Goal: Task Accomplishment & Management: Manage account settings

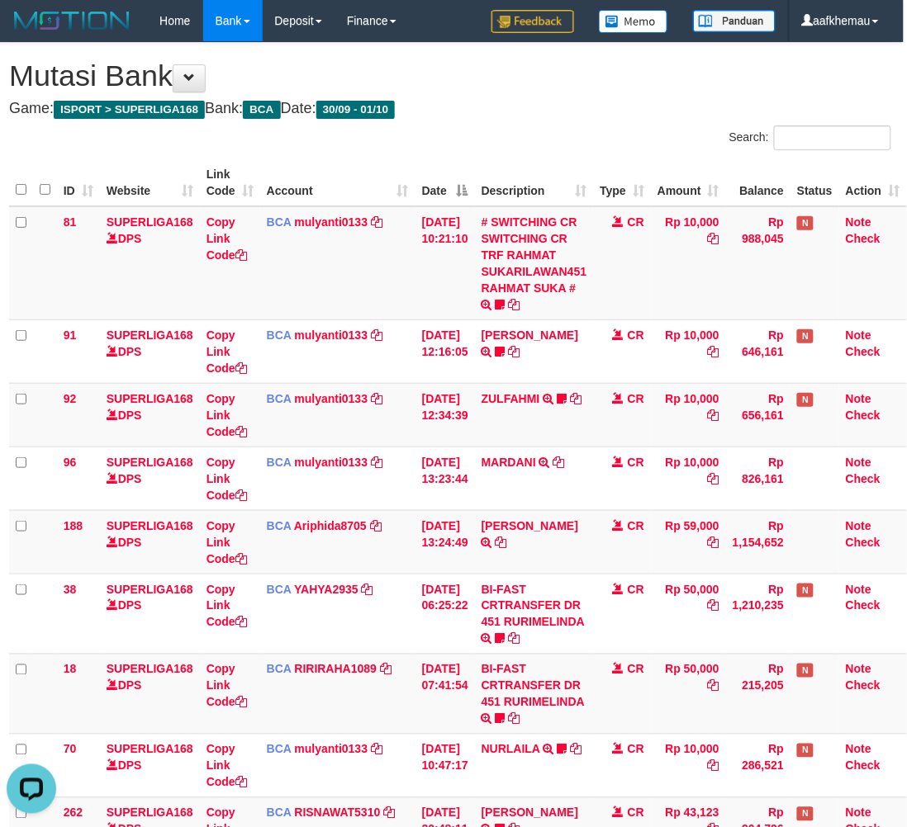
click at [626, 95] on div "**********" at bounding box center [450, 503] width 907 height 921
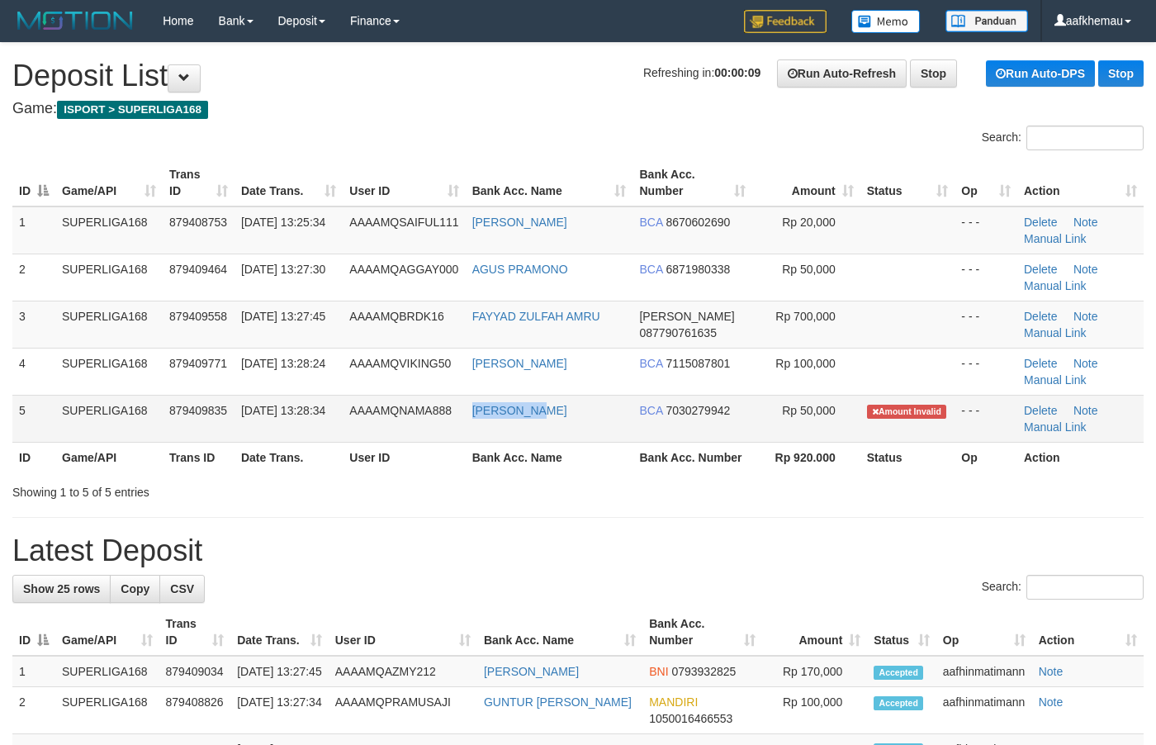
copy link "[PERSON_NAME]"
drag, startPoint x: 592, startPoint y: 424, endPoint x: 471, endPoint y: 424, distance: 121.4
click at [471, 424] on td "ADAM RAHIM" at bounding box center [550, 418] width 168 height 47
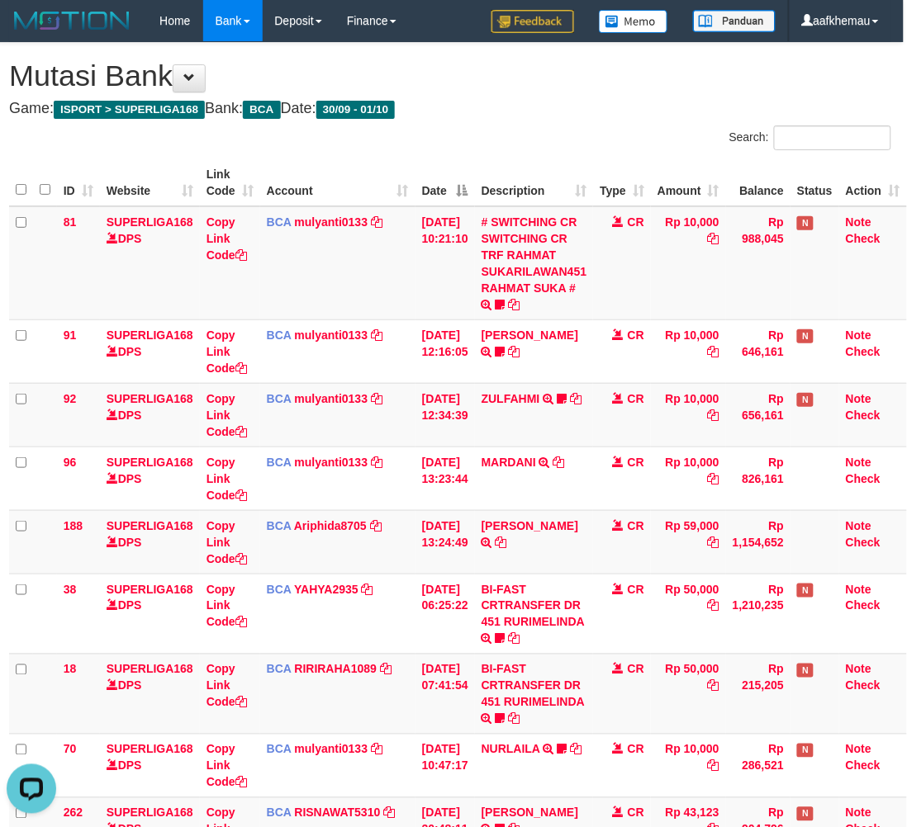
click at [607, 113] on h4 "Game: ISPORT > SUPERLIGA168 Bank: BCA Date: 30/09 - 01/10" at bounding box center [450, 109] width 882 height 17
click at [594, 85] on h1 "Mutasi Bank" at bounding box center [450, 75] width 882 height 33
drag, startPoint x: 566, startPoint y: 66, endPoint x: 575, endPoint y: 75, distance: 12.3
click at [566, 66] on h1 "Mutasi Bank" at bounding box center [450, 75] width 882 height 33
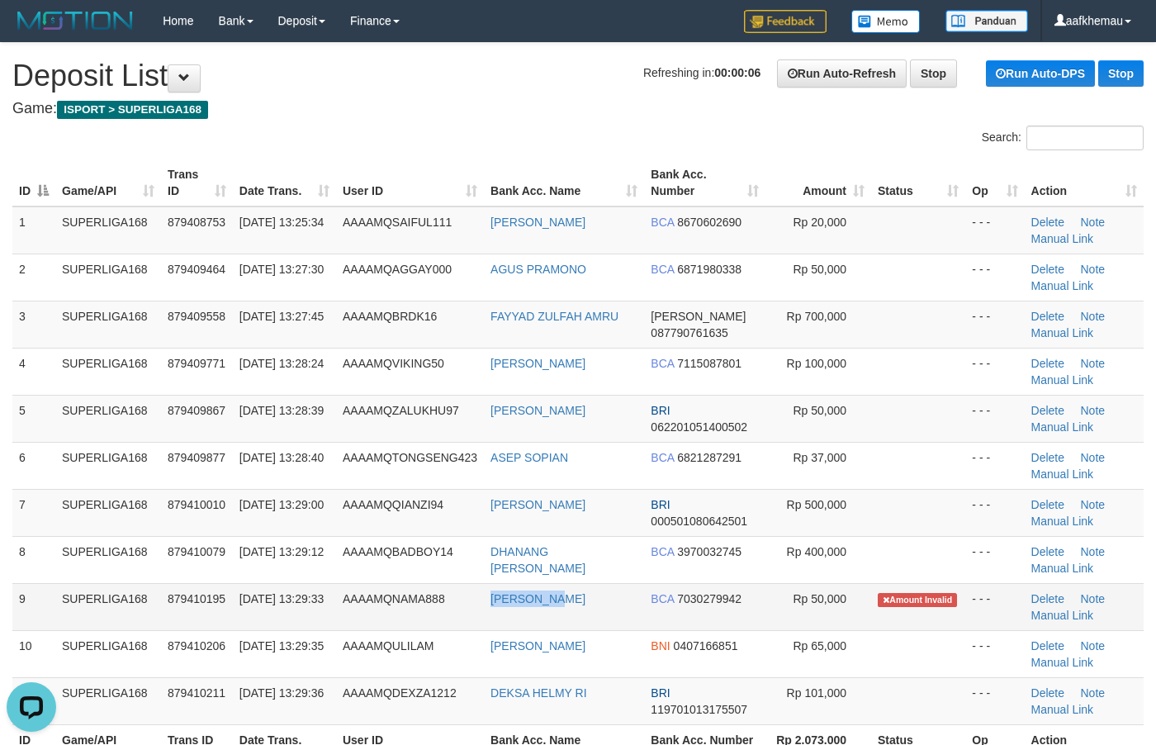
copy tr "ADAM RAHIM"
drag, startPoint x: 608, startPoint y: 601, endPoint x: 483, endPoint y: 616, distance: 125.5
click at [483, 616] on tr "9 SUPERLIGA168 879410195 01/10/2025 13:29:33 AAAAMQNAMA888 ADAM RAHIM BCA 70302…" at bounding box center [577, 606] width 1131 height 47
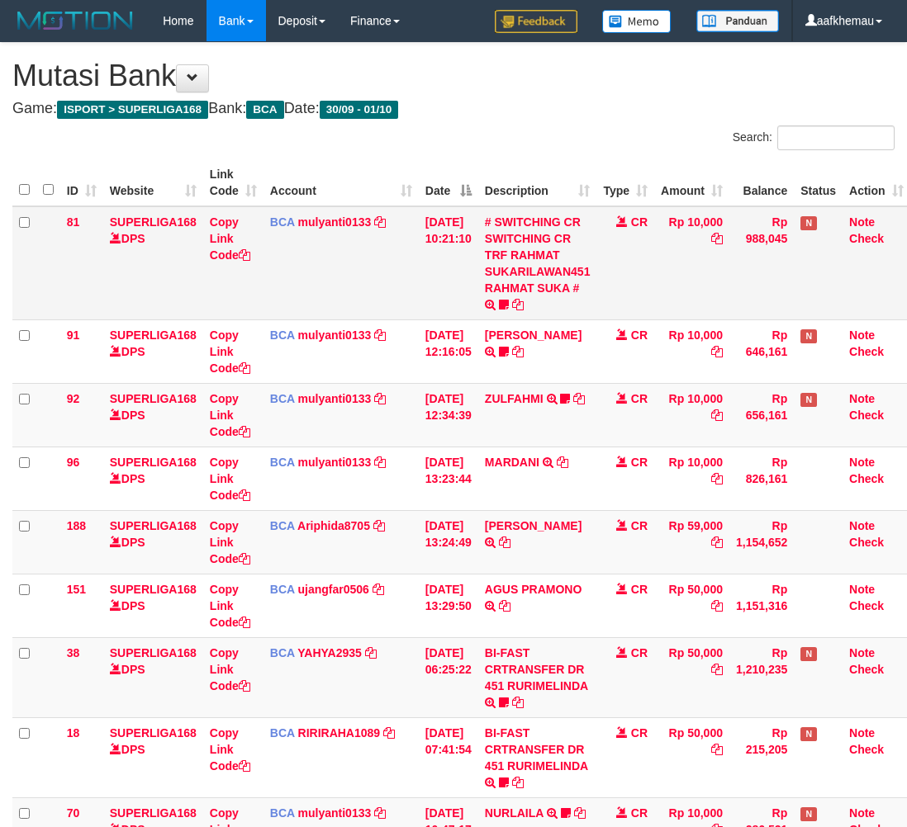
scroll to position [0, 13]
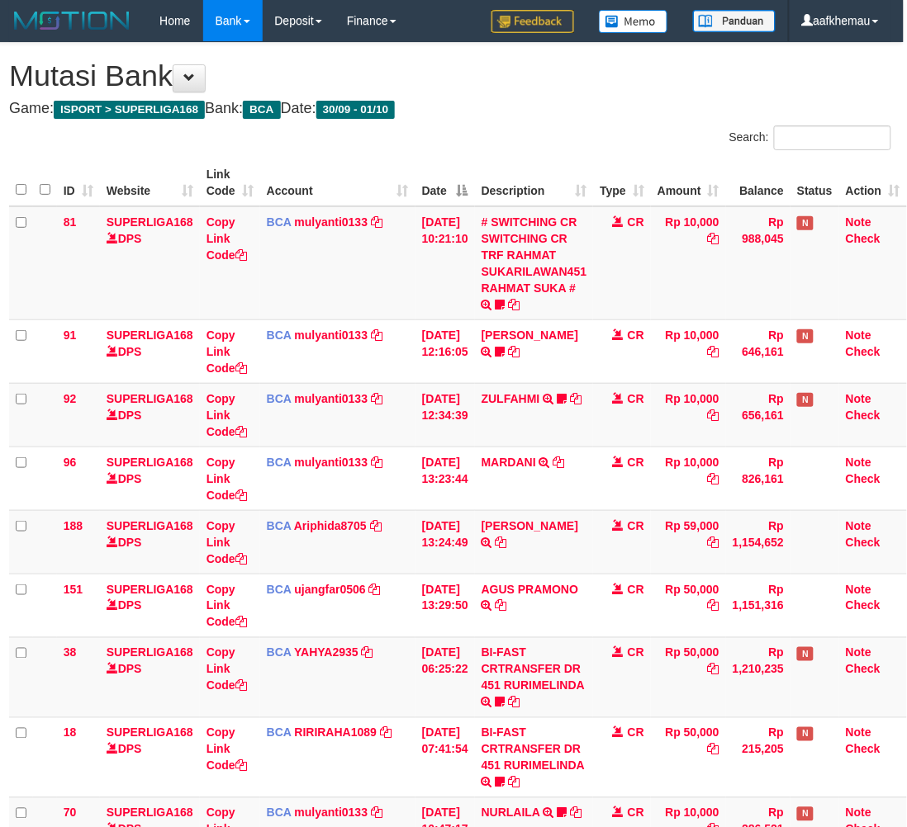
click at [513, 88] on h1 "Mutasi Bank" at bounding box center [450, 75] width 882 height 33
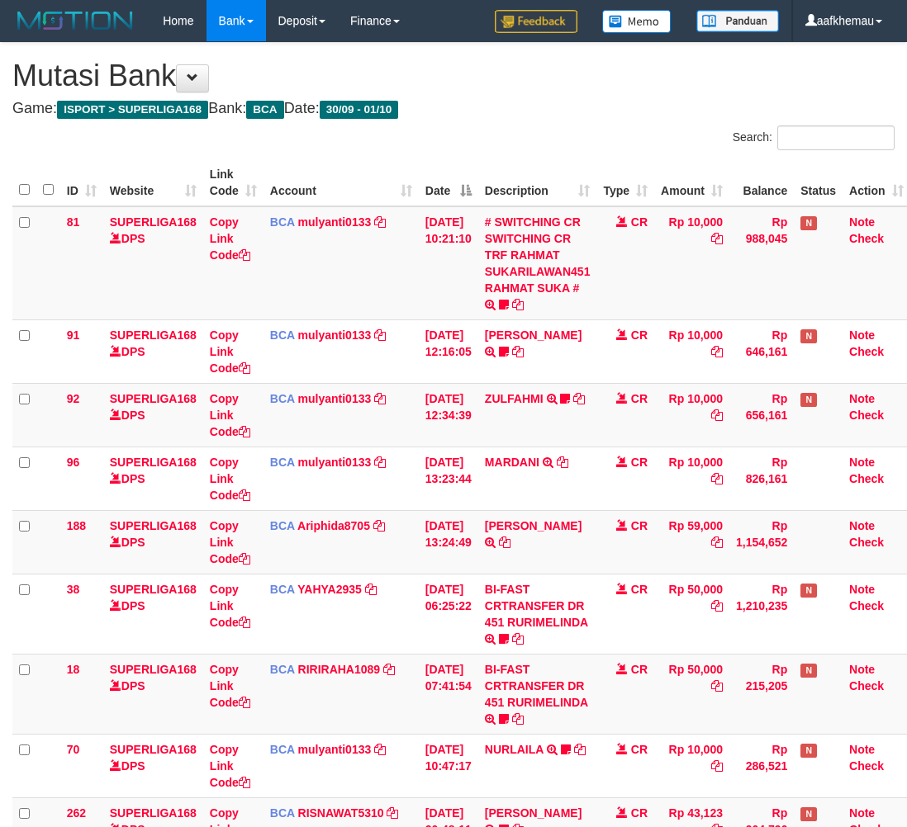
scroll to position [0, 13]
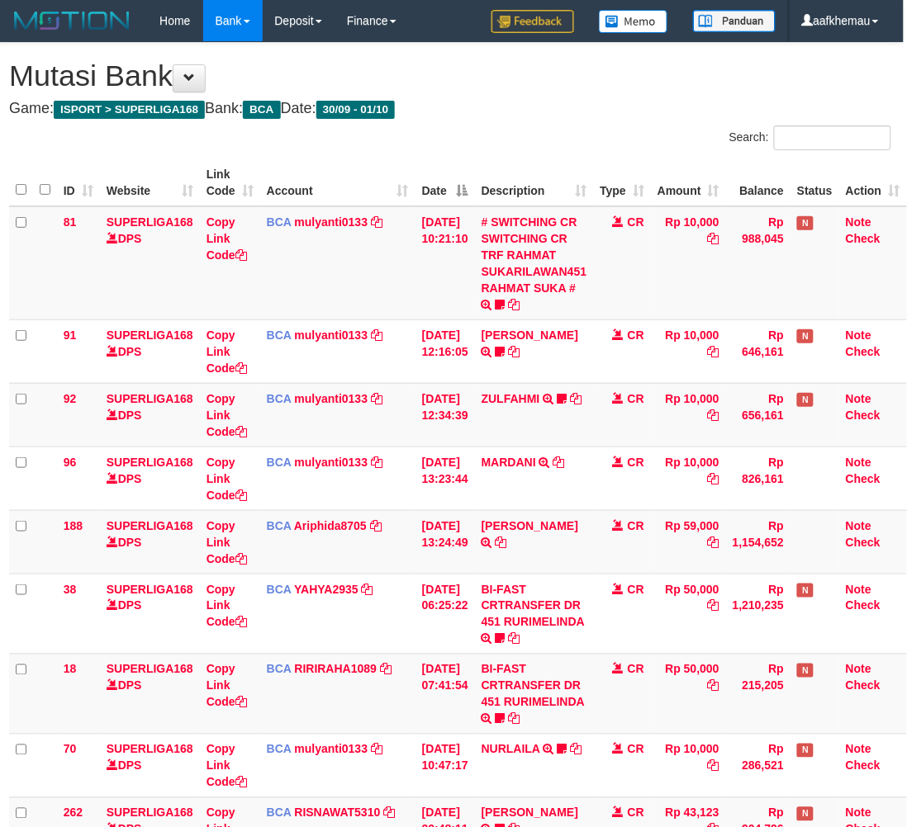
click at [527, 103] on h4 "Game: ISPORT > SUPERLIGA168 Bank: BCA Date: 30/09 - 01/10" at bounding box center [450, 109] width 882 height 17
click at [509, 114] on h4 "Game: ISPORT > SUPERLIGA168 Bank: BCA Date: 30/09 - 01/10" at bounding box center [450, 109] width 882 height 17
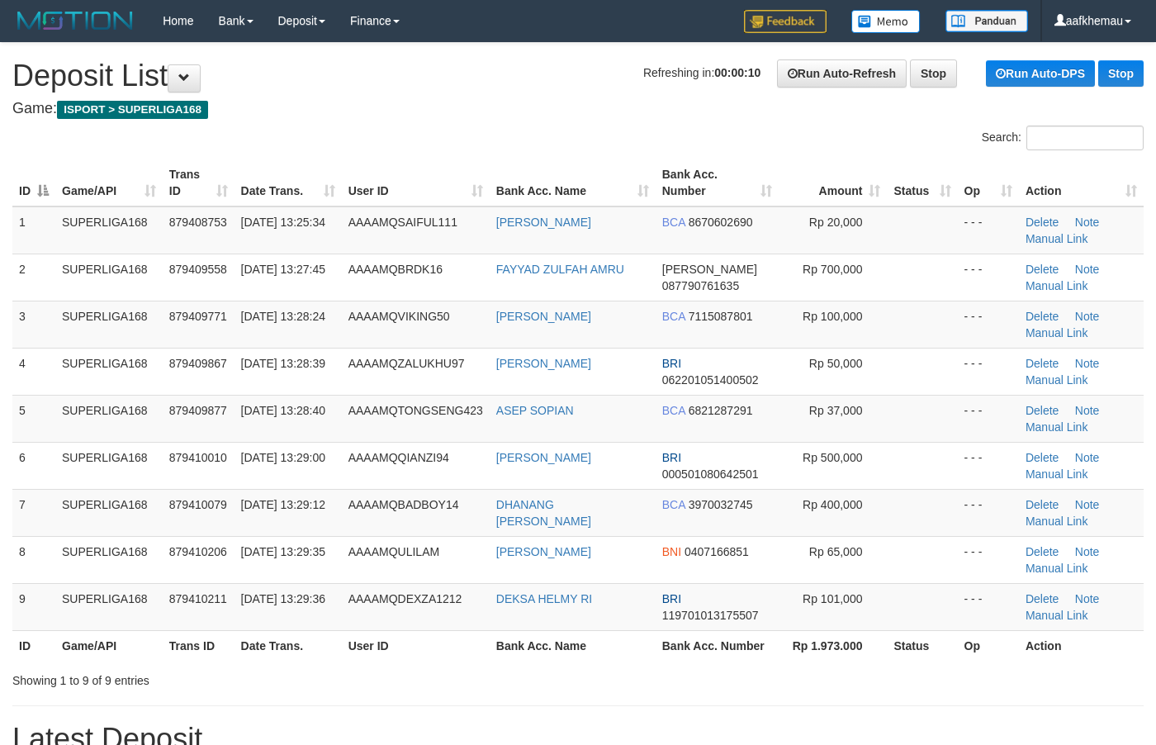
click at [426, 111] on h4 "Game: ISPORT > SUPERLIGA168" at bounding box center [577, 109] width 1131 height 17
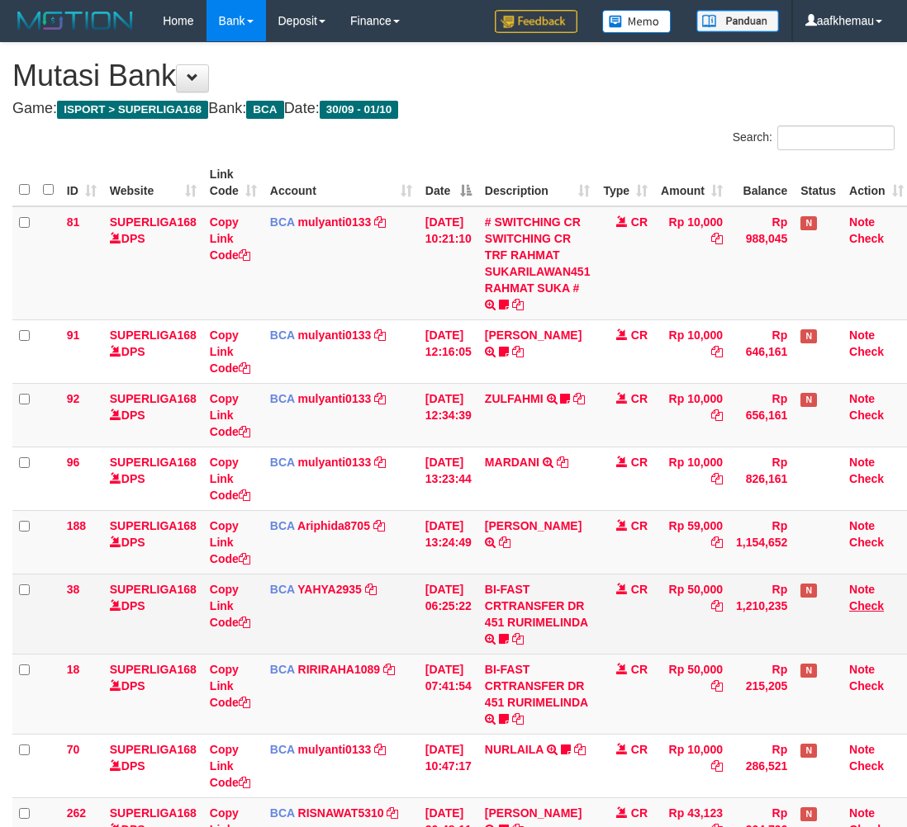
scroll to position [0, 13]
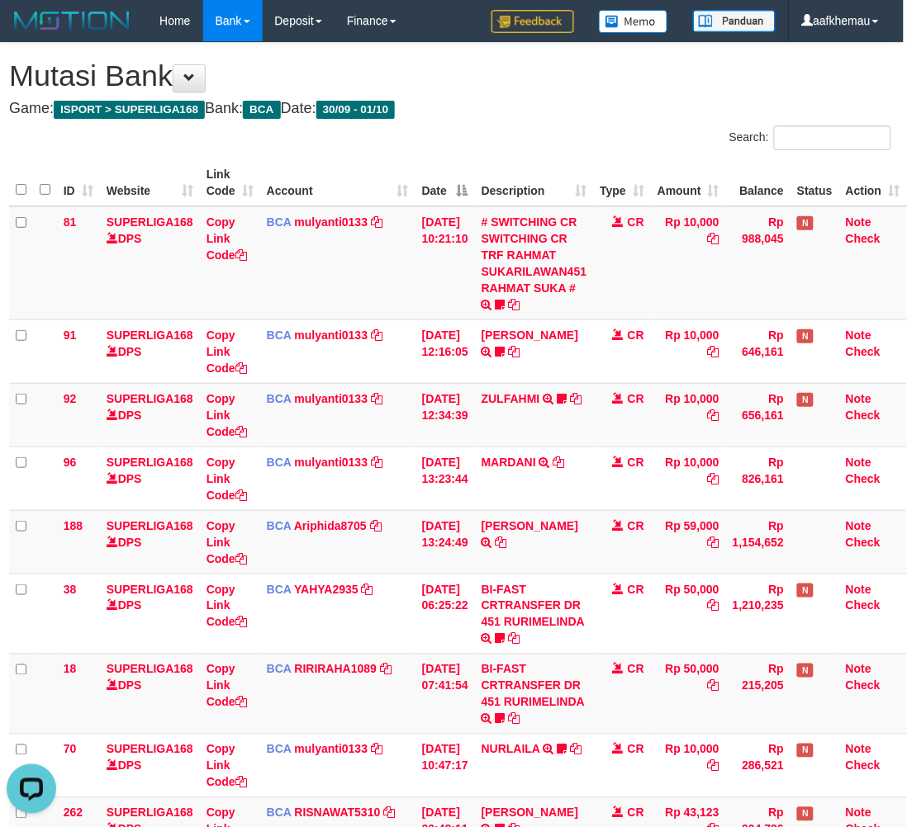
click at [496, 62] on div "**********" at bounding box center [450, 503] width 907 height 921
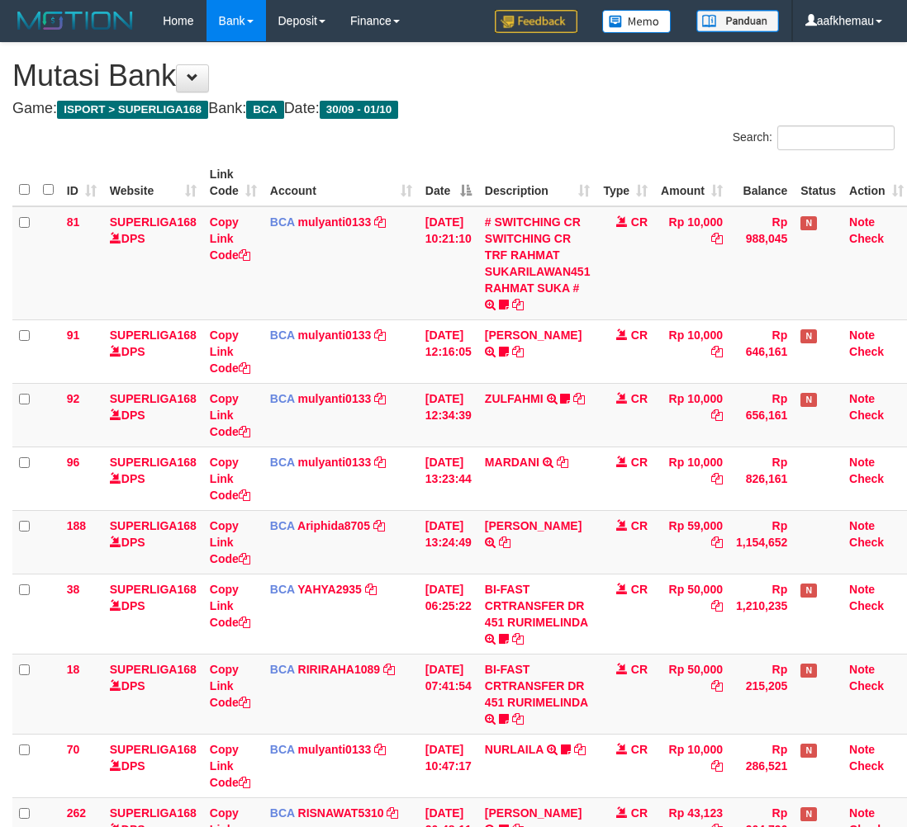
scroll to position [0, 13]
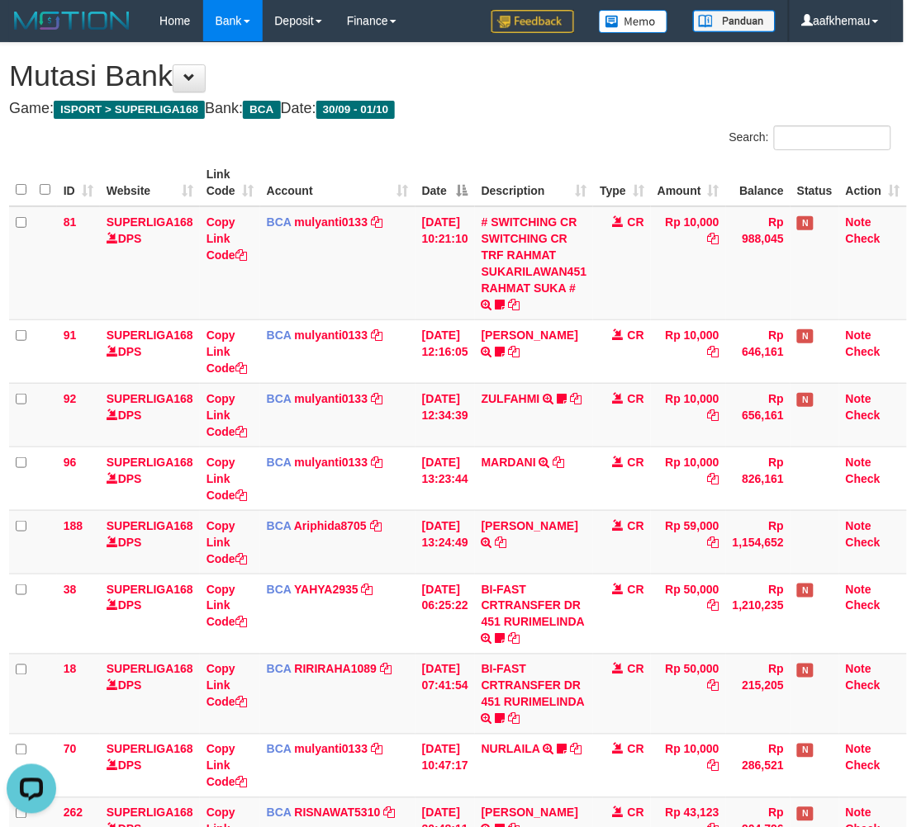
click at [480, 88] on h1 "Mutasi Bank" at bounding box center [450, 75] width 882 height 33
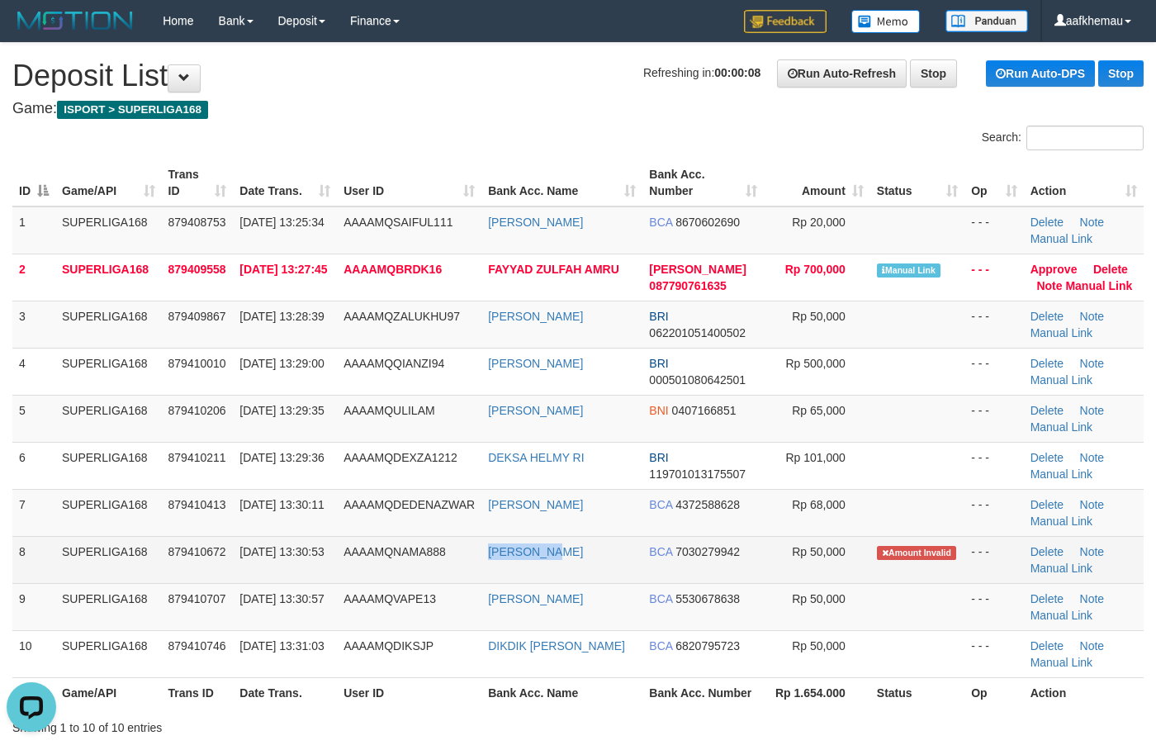
copy link "ADAM RAHIM"
drag, startPoint x: 597, startPoint y: 580, endPoint x: 485, endPoint y: 571, distance: 112.6
click at [485, 571] on td "ADAM RAHIM" at bounding box center [561, 559] width 161 height 47
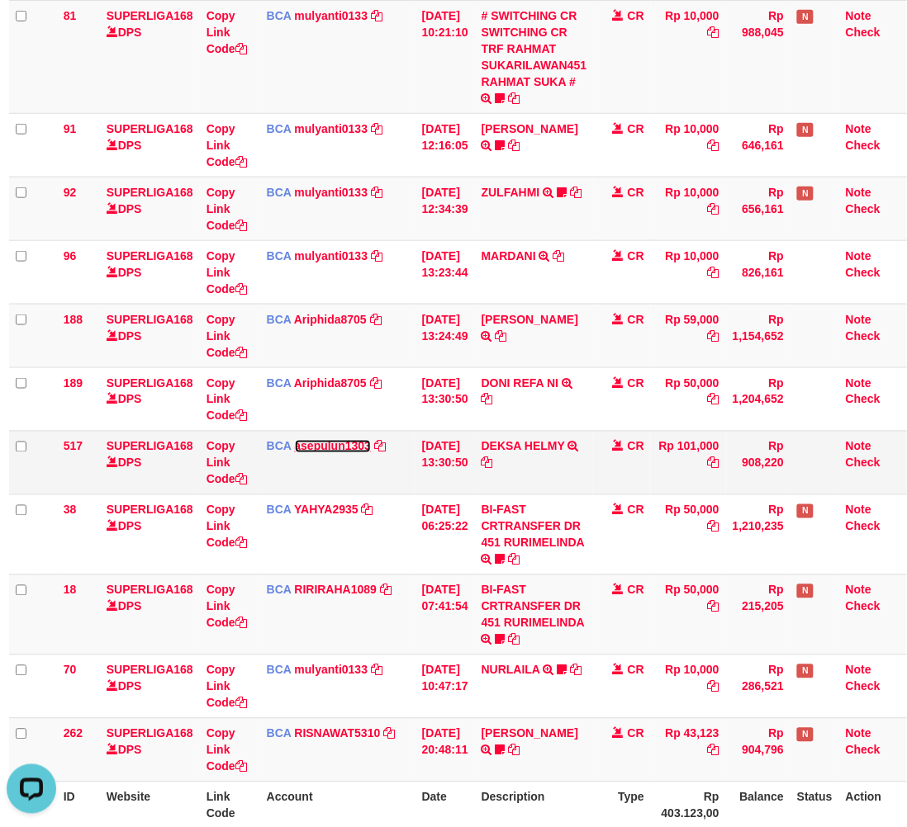
click at [327, 447] on link "asepulun1303" at bounding box center [333, 446] width 77 height 13
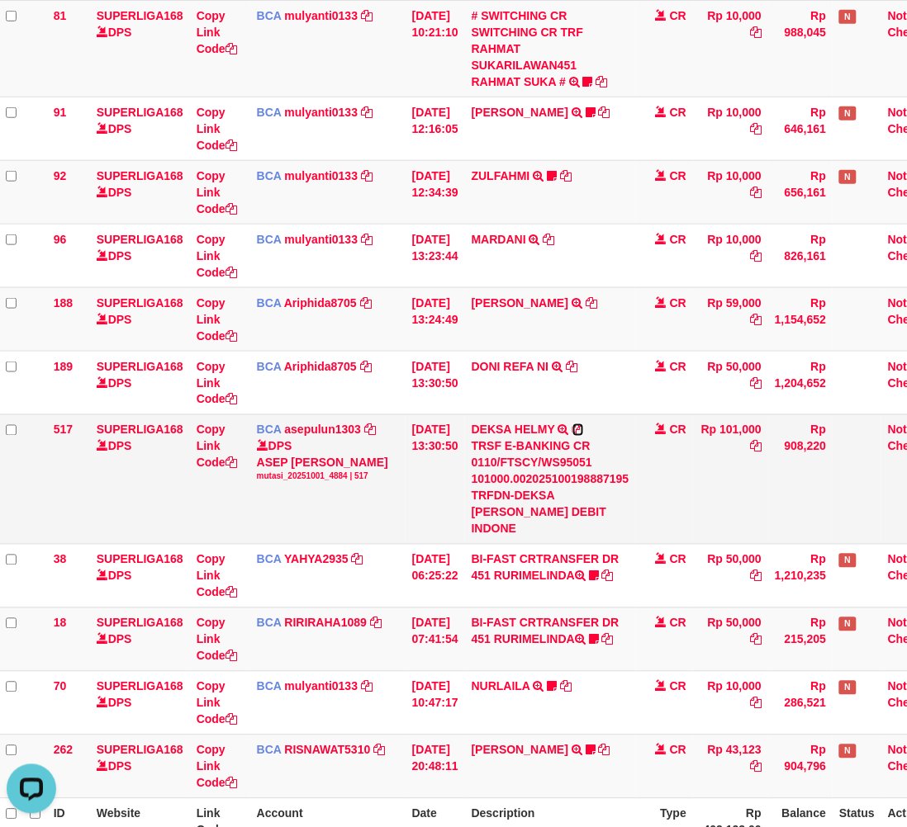
click at [584, 432] on icon at bounding box center [578, 430] width 12 height 12
drag, startPoint x: 667, startPoint y: 62, endPoint x: 741, endPoint y: 68, distance: 74.5
click at [667, 62] on td "CR" at bounding box center [665, 48] width 58 height 97
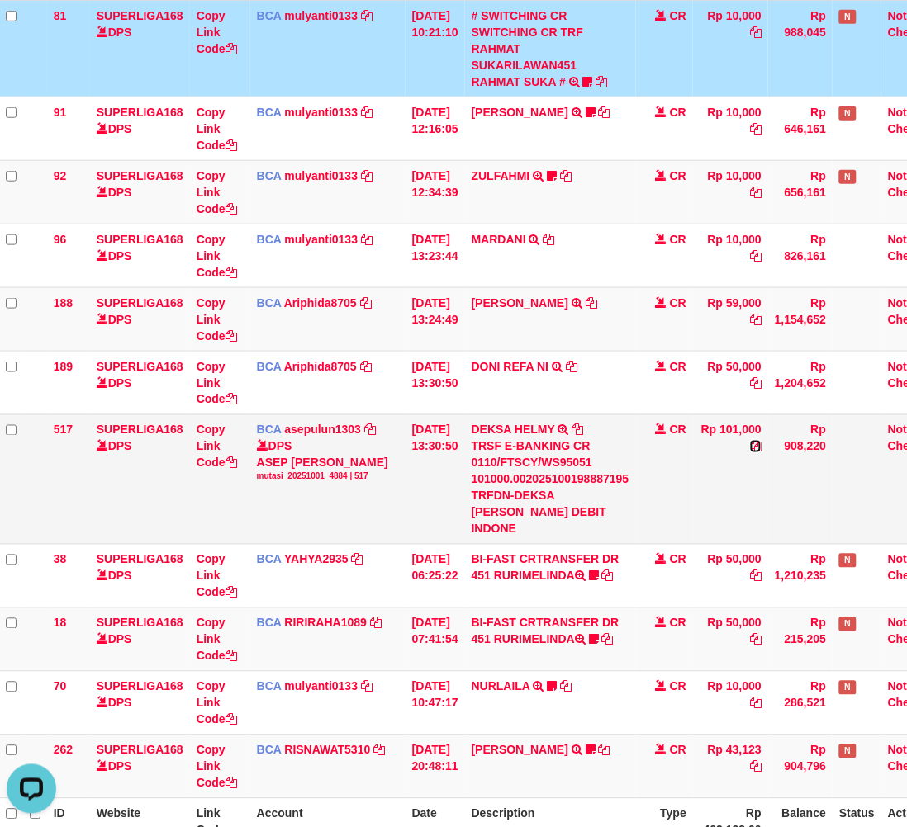
click at [761, 447] on icon at bounding box center [756, 447] width 12 height 12
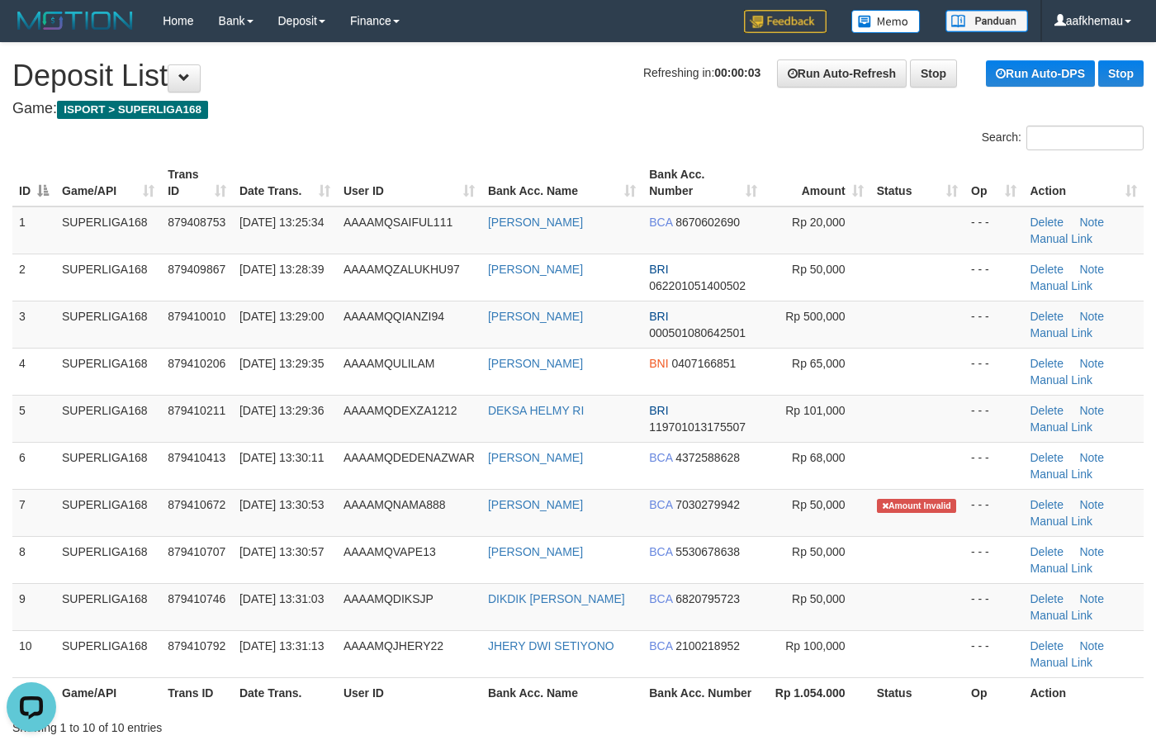
click at [504, 83] on h1 "Refreshing in: 00:00:03 Run Auto-Refresh Stop Run Auto-DPS Stop Deposit List" at bounding box center [577, 75] width 1131 height 33
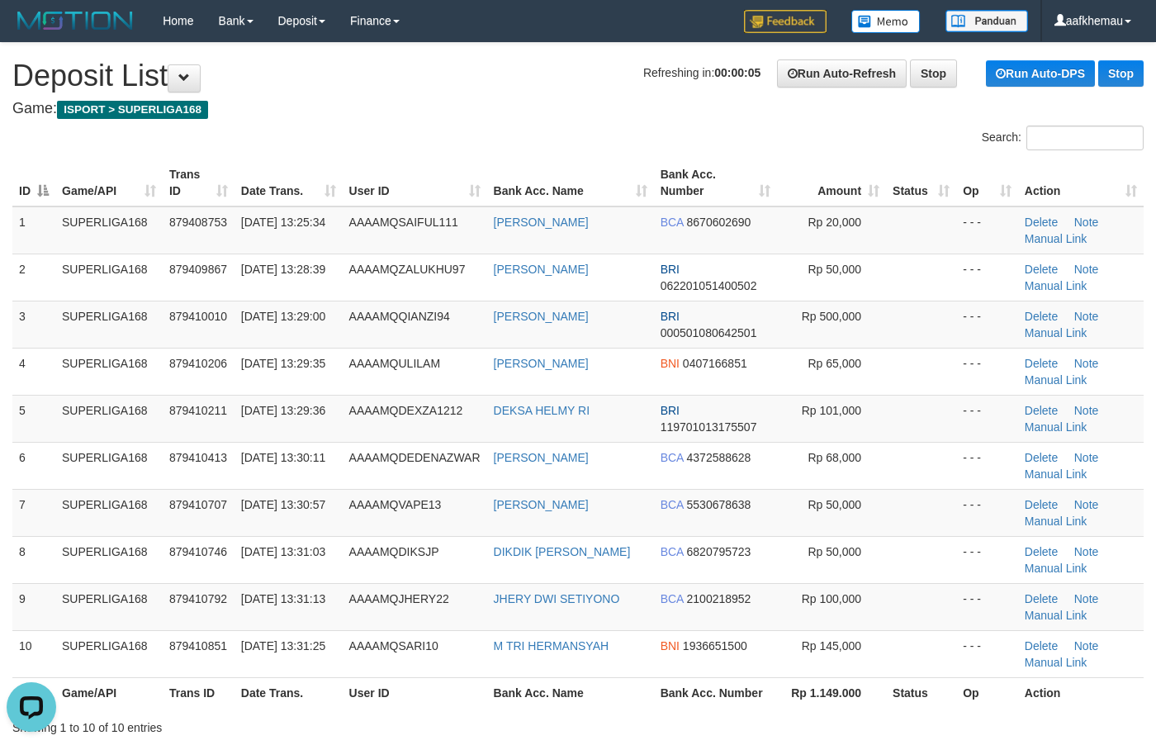
click at [468, 113] on h4 "Game: ISPORT > SUPERLIGA168" at bounding box center [577, 109] width 1131 height 17
click at [517, 66] on h1 "Refreshing in: 00:00:01 Run Auto-Refresh Stop Run Auto-DPS Stop Deposit List" at bounding box center [577, 75] width 1131 height 33
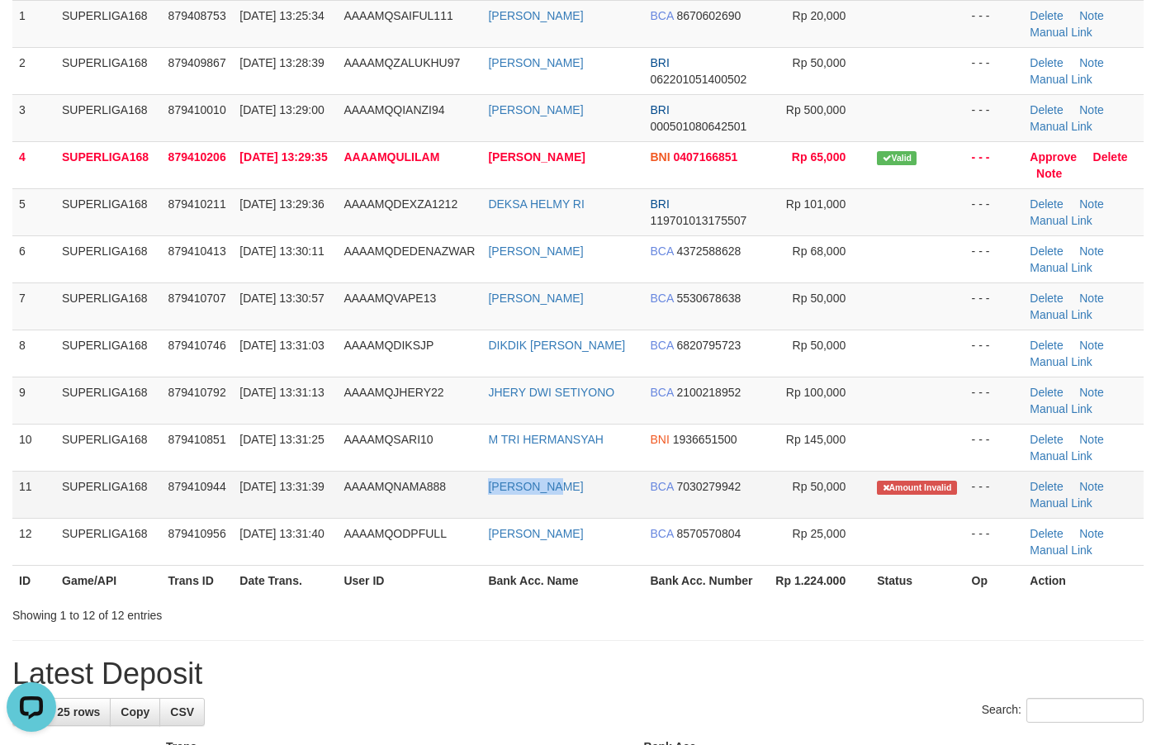
copy link "[PERSON_NAME]"
drag, startPoint x: 585, startPoint y: 495, endPoint x: 485, endPoint y: 490, distance: 99.2
click at [485, 490] on td "ADAM RAHIM" at bounding box center [562, 494] width 162 height 47
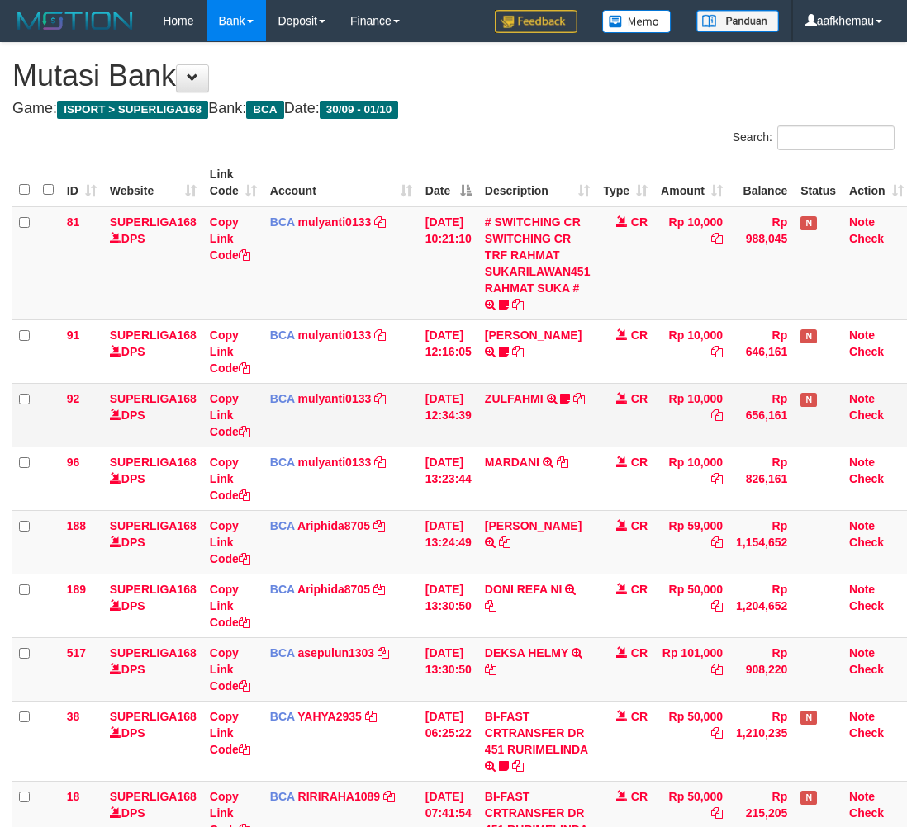
scroll to position [206, 13]
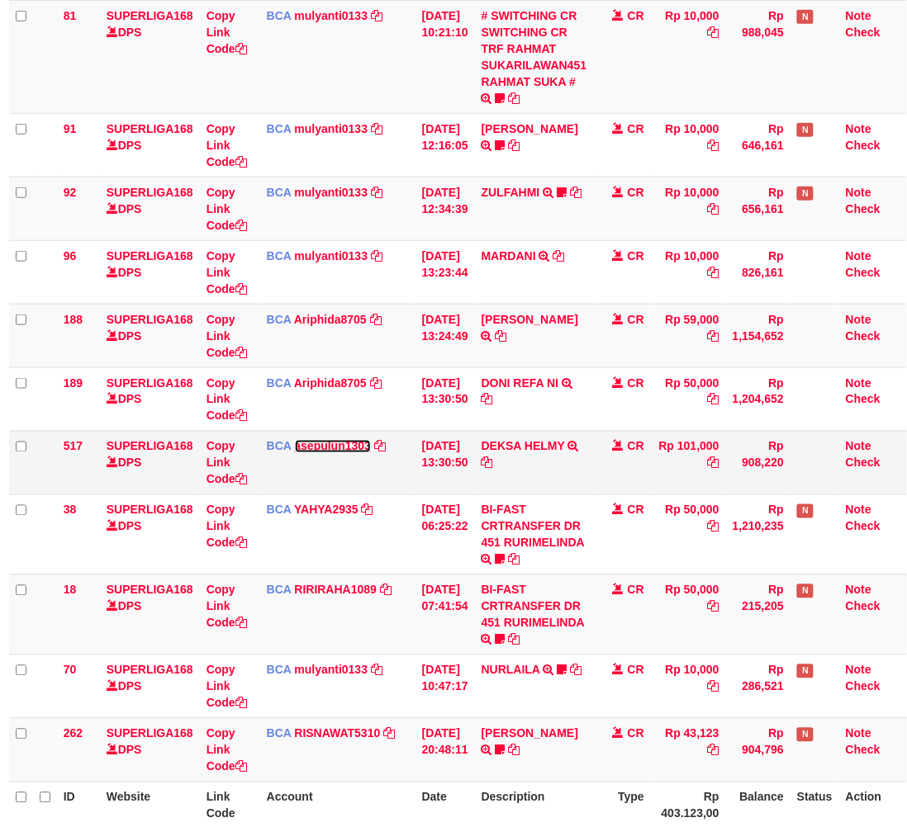
click at [306, 450] on link "asepulun1303" at bounding box center [333, 446] width 77 height 13
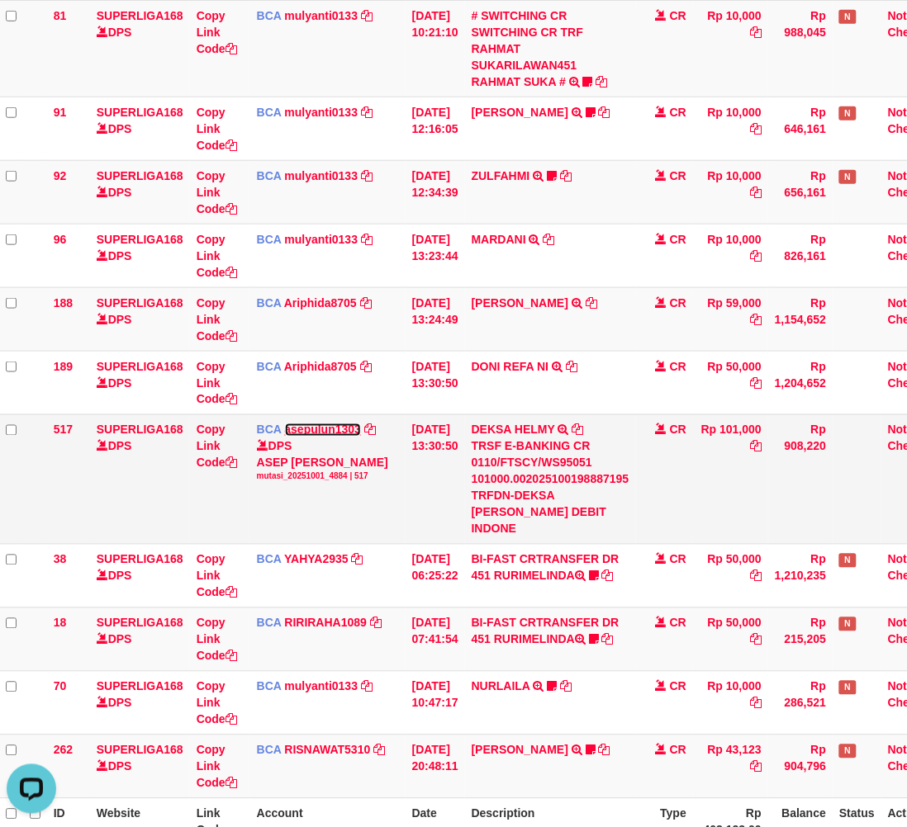
scroll to position [0, 0]
click at [584, 428] on icon at bounding box center [578, 430] width 12 height 12
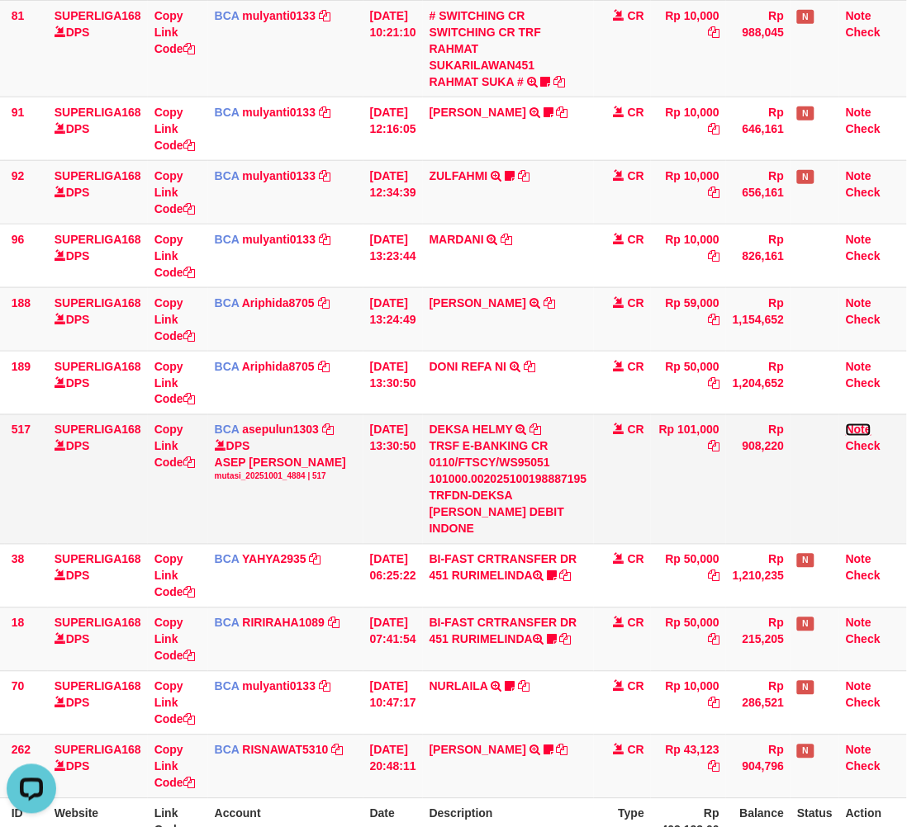
click at [851, 426] on link "Note" at bounding box center [858, 430] width 26 height 13
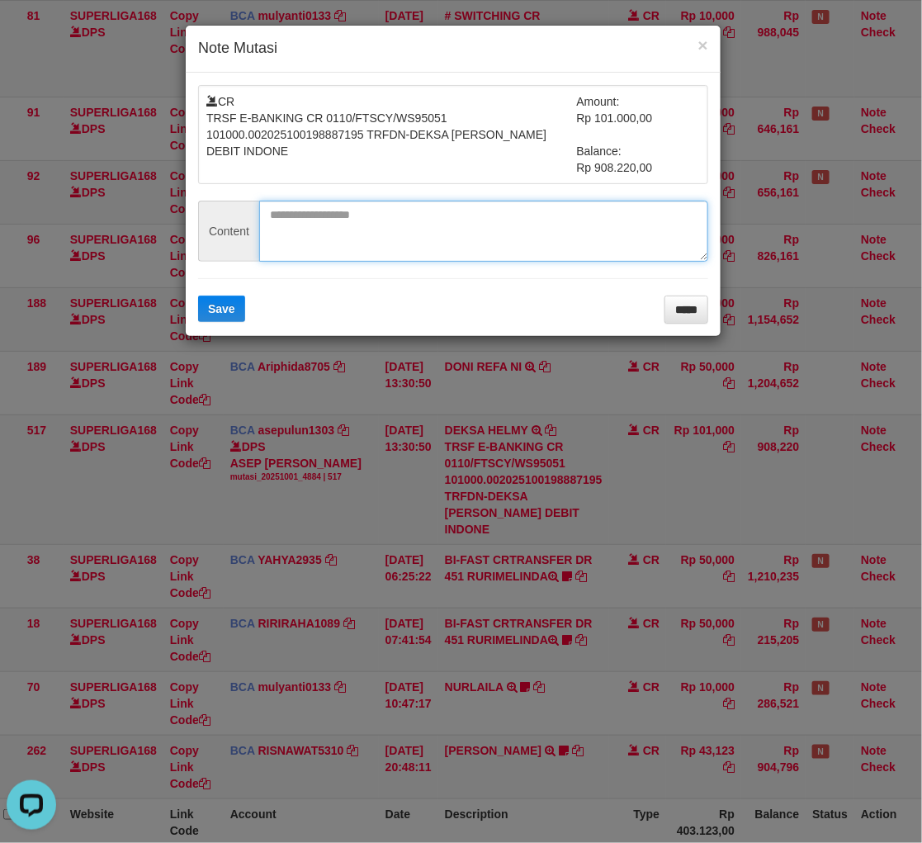
paste textarea "*********"
click at [340, 232] on textarea at bounding box center [483, 231] width 449 height 61
type textarea "*********"
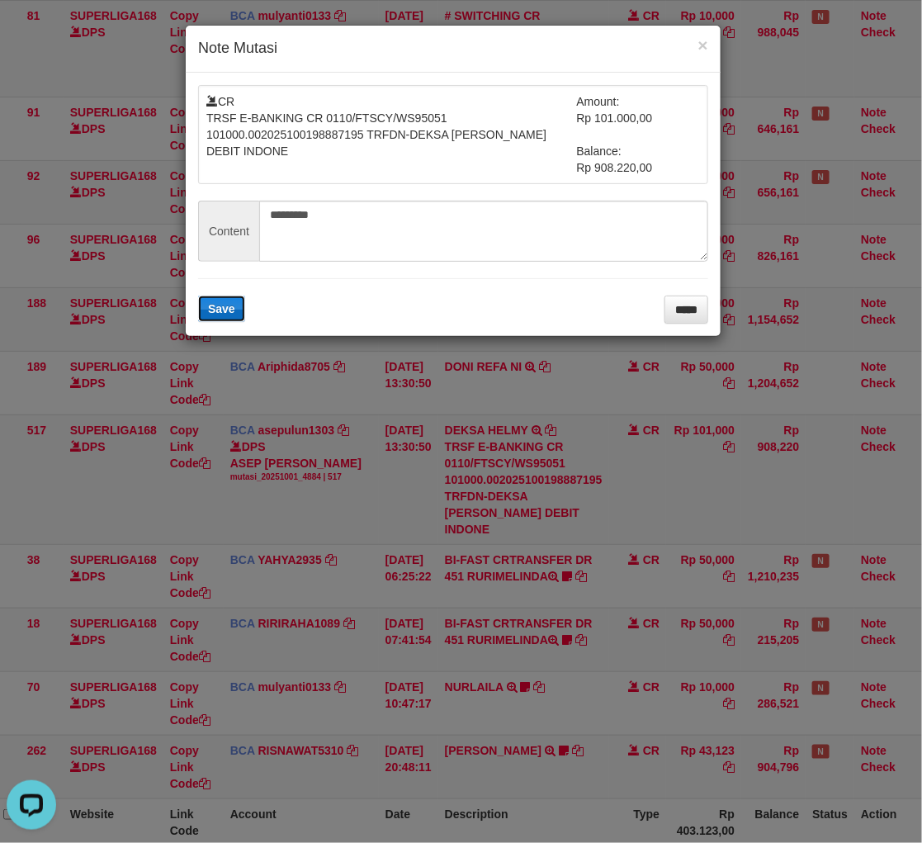
click at [211, 303] on button "Save" at bounding box center [221, 309] width 47 height 26
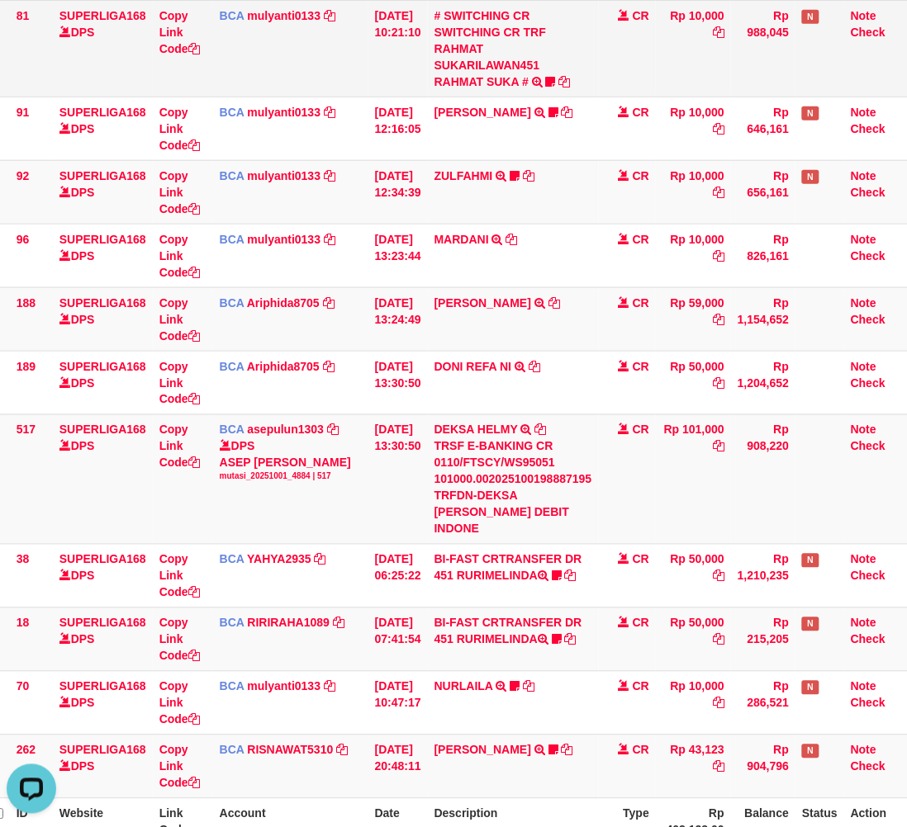
click at [599, 91] on td "# SWITCHING CR SWITCHING CR TRF RAHMAT SUKARILAWAN451 RAHMAT SUKA # SWITCHING C…" at bounding box center [513, 48] width 171 height 97
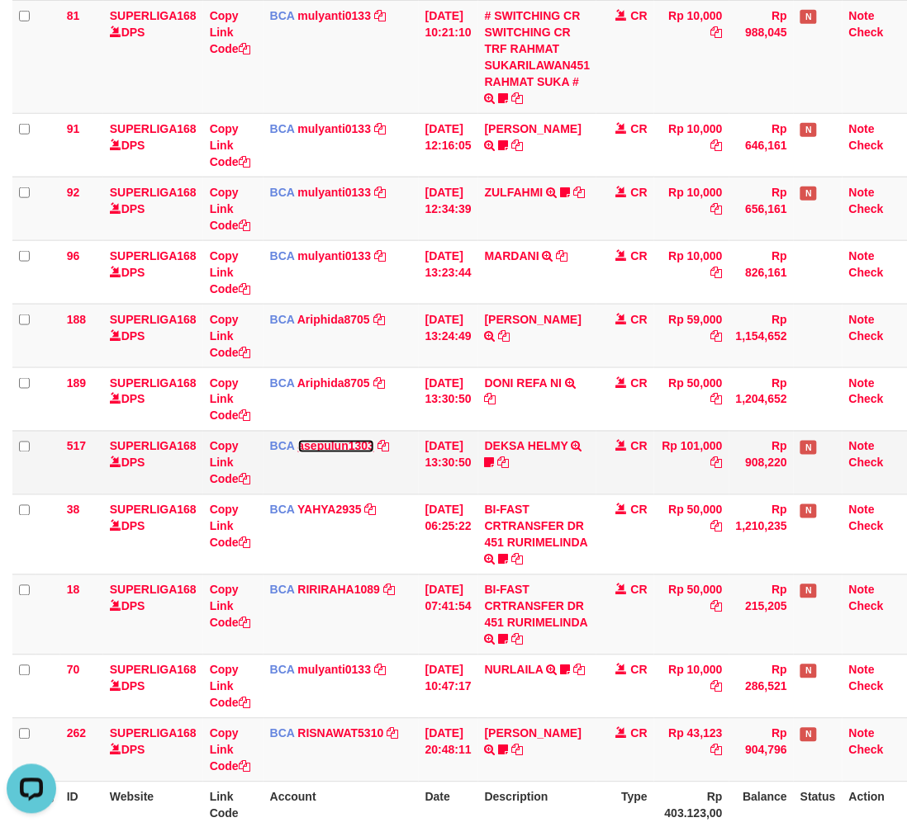
click at [326, 446] on link "asepulun1303" at bounding box center [336, 446] width 77 height 13
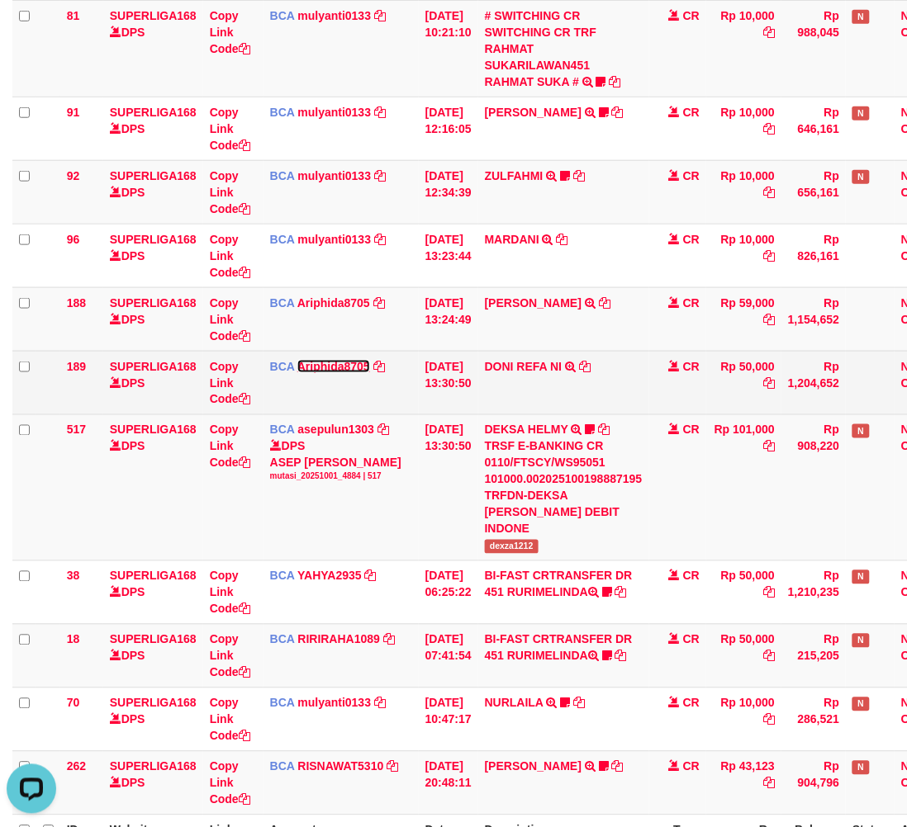
click at [348, 364] on link "Ariphida8705" at bounding box center [333, 366] width 73 height 13
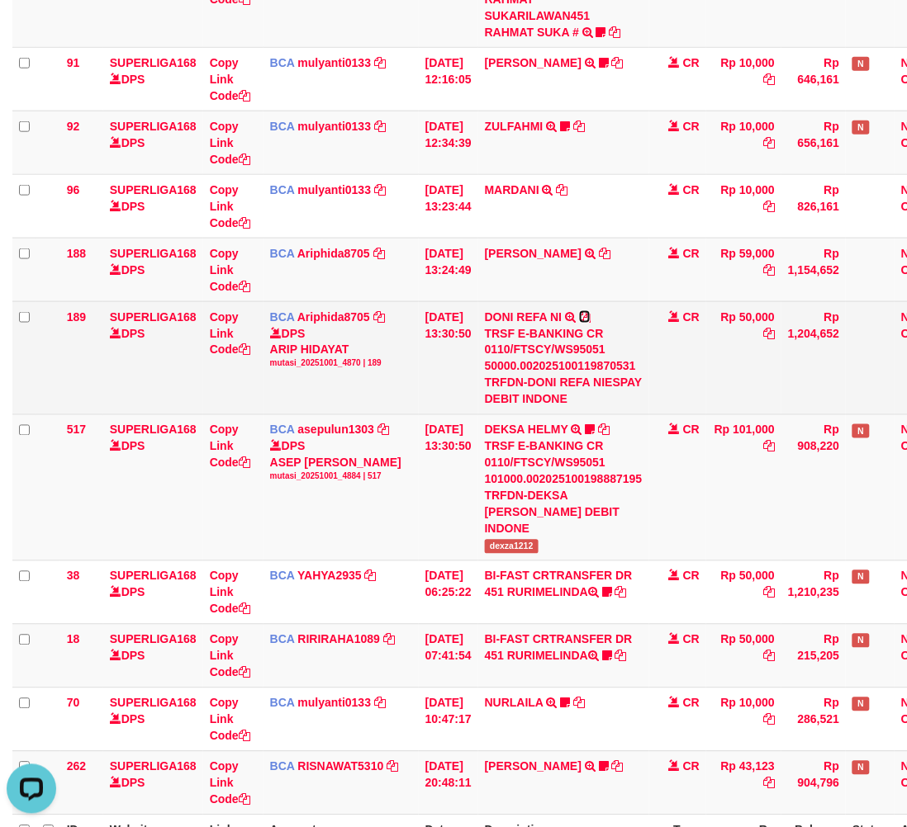
click at [590, 316] on icon at bounding box center [585, 317] width 12 height 12
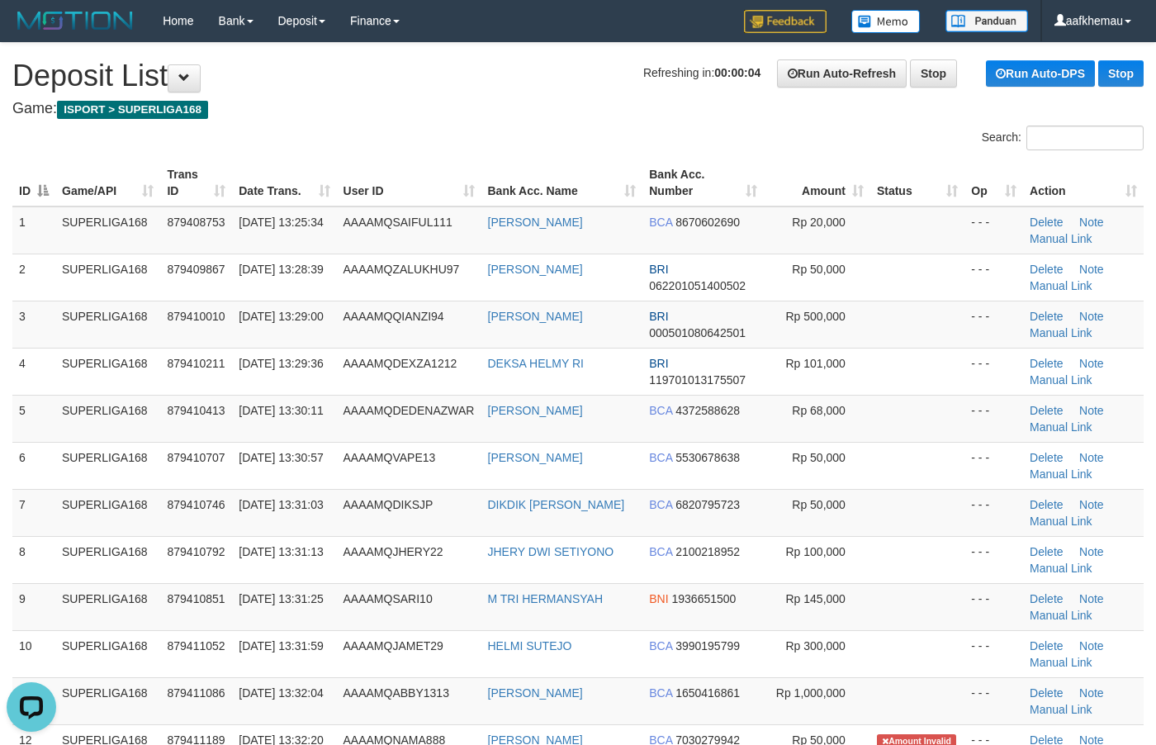
click at [433, 78] on h1 "Refreshing in: 00:00:04 Run Auto-Refresh Stop Run Auto-DPS Stop Deposit List" at bounding box center [577, 75] width 1131 height 33
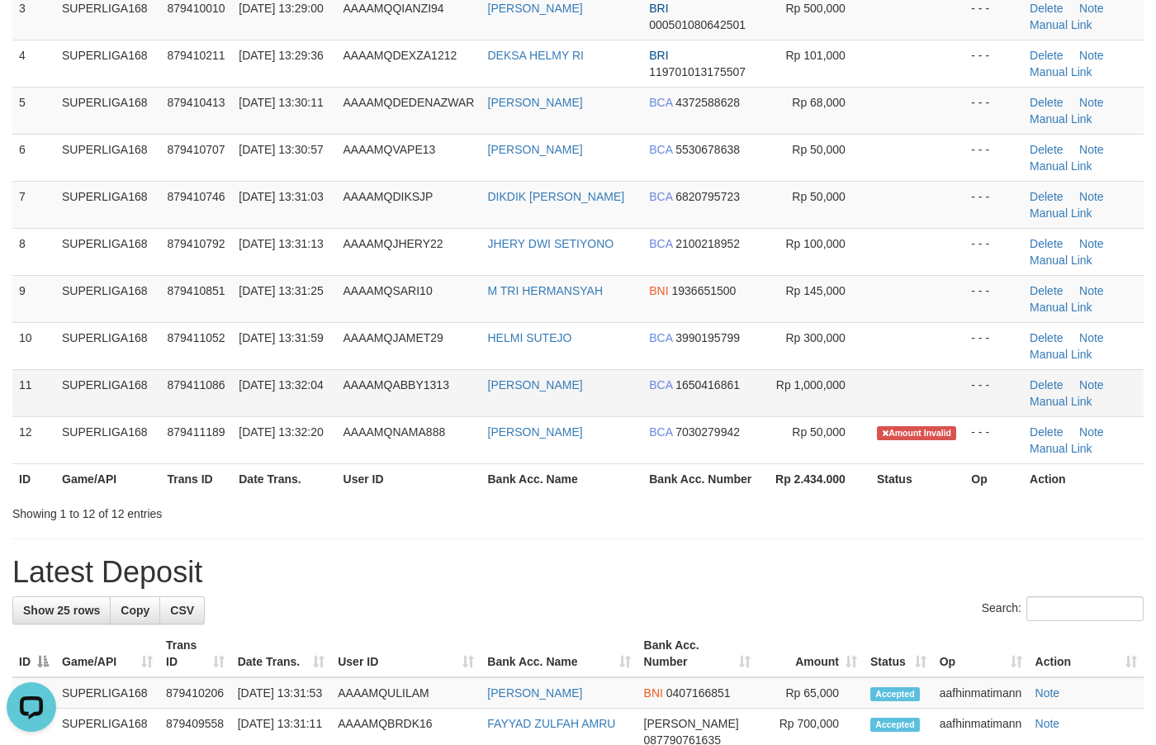
scroll to position [310, 0]
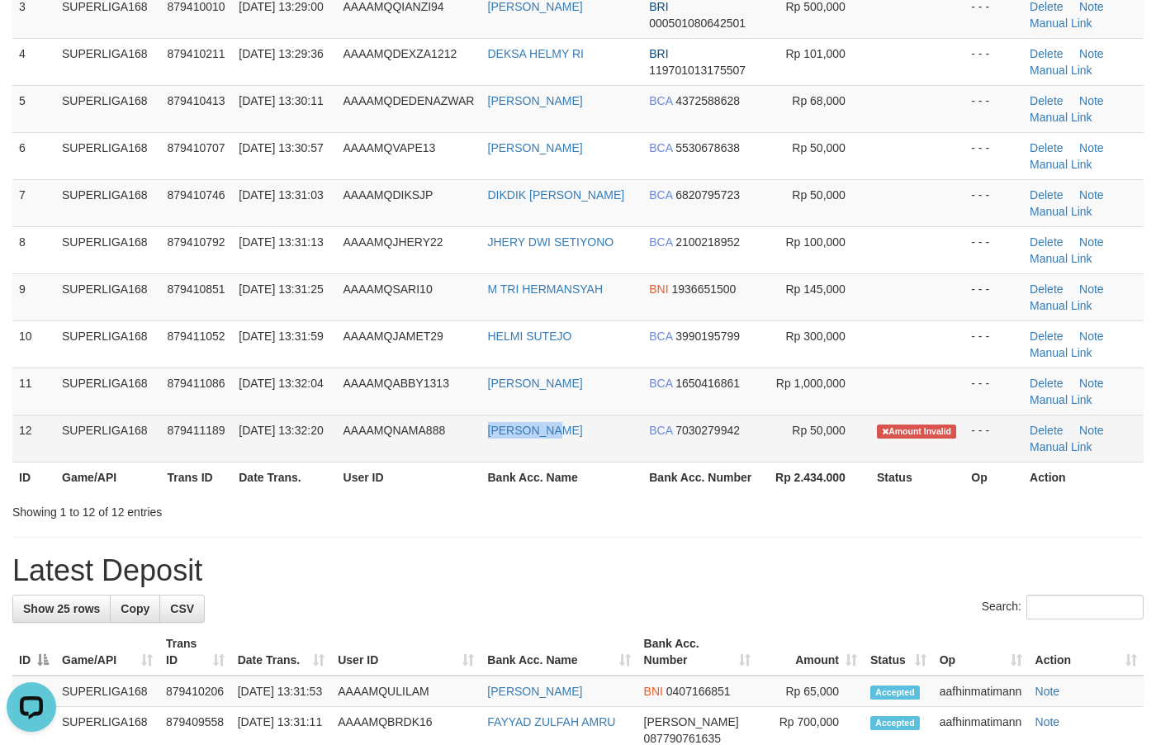
copy tr "[PERSON_NAME]"
drag, startPoint x: 492, startPoint y: 443, endPoint x: 473, endPoint y: 443, distance: 19.0
click at [473, 443] on tr "12 SUPERLIGA168 879411189 01/10/2025 13:32:20 AAAAMQNAMA888 ADAM RAHIM BCA 7030…" at bounding box center [577, 437] width 1131 height 47
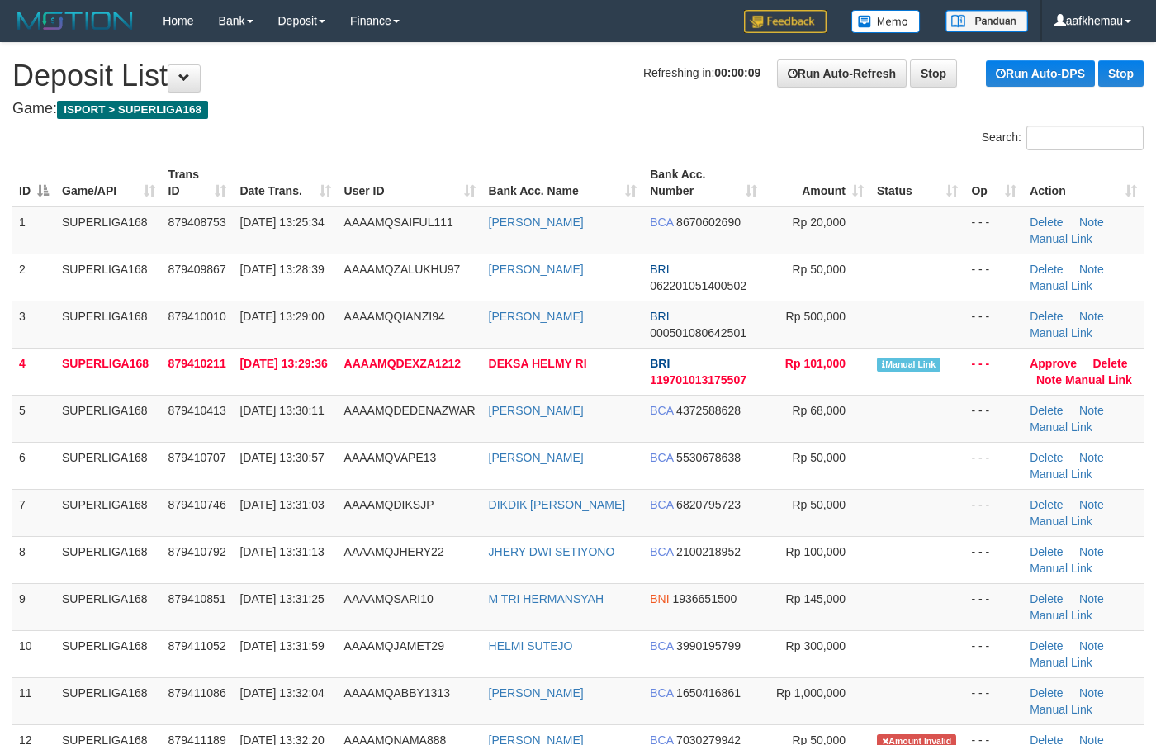
click at [394, 68] on h1 "Refreshing in: 00:00:09 Run Auto-Refresh Stop Run Auto-DPS Stop Deposit List" at bounding box center [577, 75] width 1131 height 33
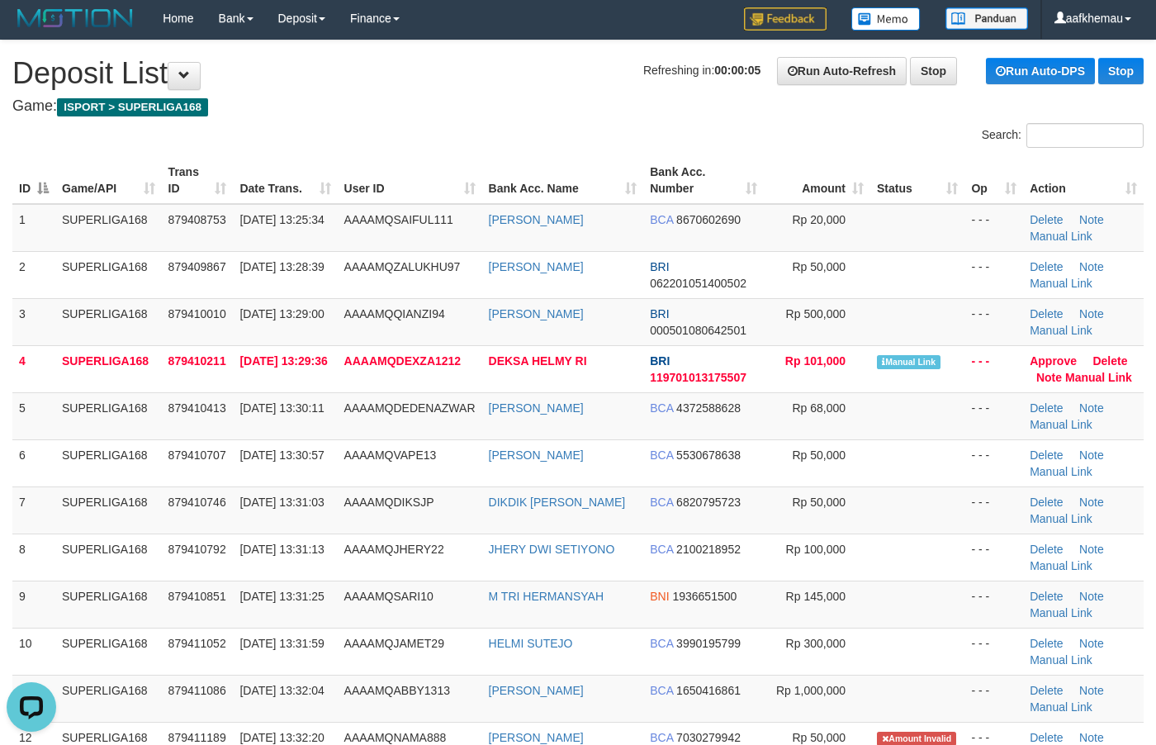
click at [643, 64] on span "Refreshing in: 00:00:05" at bounding box center [701, 70] width 117 height 13
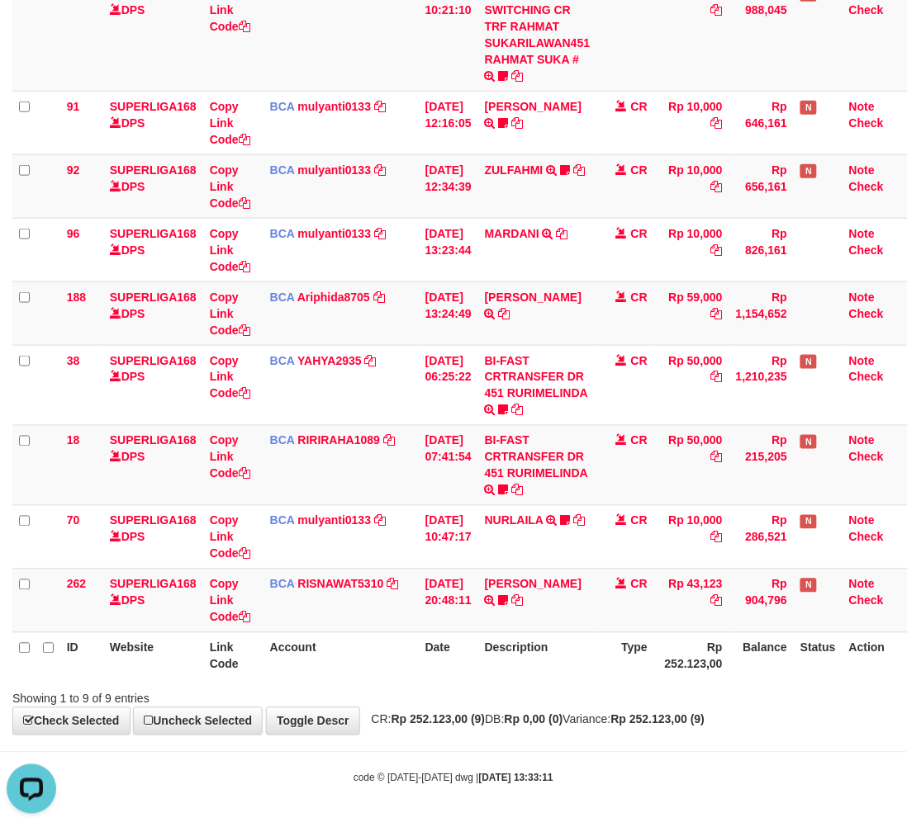
click at [556, 765] on body "Toggle navigation Home Bank Account List Load By Website Group [ISPORT] SUPERLI…" at bounding box center [453, 299] width 907 height 1056
click at [675, 45] on td "Rp 10,000" at bounding box center [691, 35] width 75 height 114
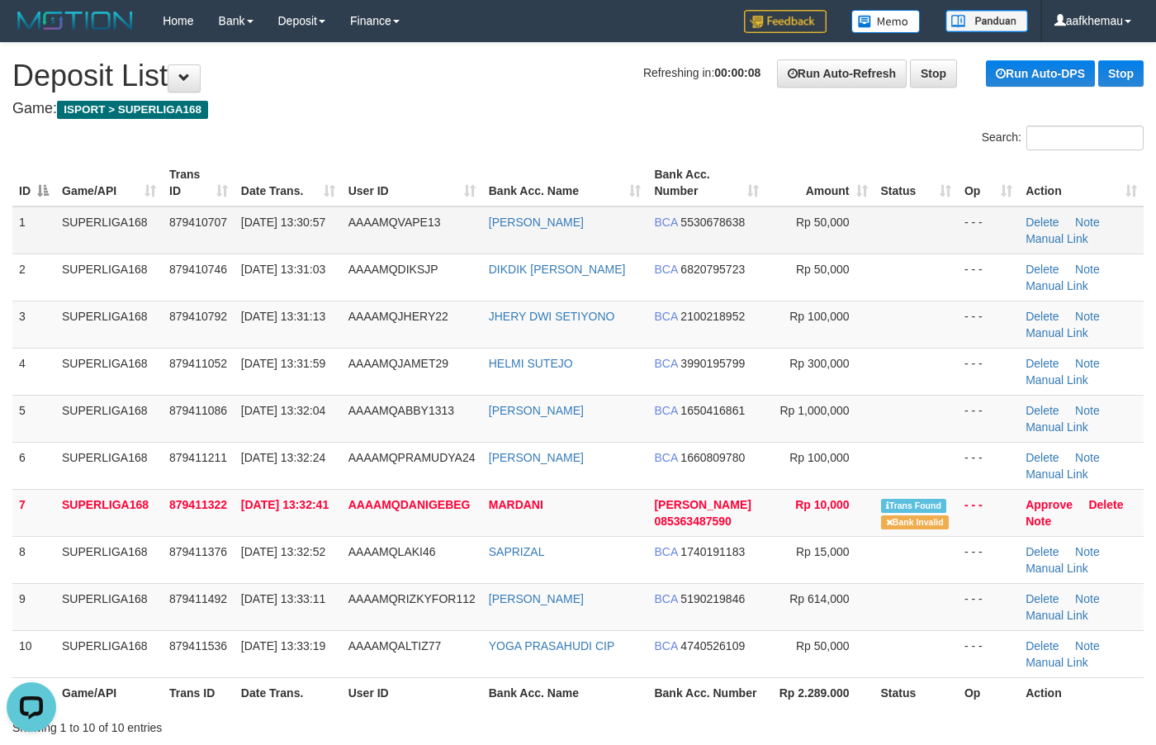
drag, startPoint x: 604, startPoint y: 216, endPoint x: 460, endPoint y: 233, distance: 144.6
click at [460, 233] on tr "1 SUPERLIGA168 879410707 01/10/2025 13:30:57 AAAAMQVAPE13 VARLIND PETRUS BCA 55…" at bounding box center [577, 230] width 1131 height 48
copy tr "VARLIND PETRUS"
click at [469, 85] on h1 "Refreshing in: 00:00:00 Run Auto-Refresh Stop Run Auto-DPS Stop Deposit List" at bounding box center [577, 75] width 1131 height 33
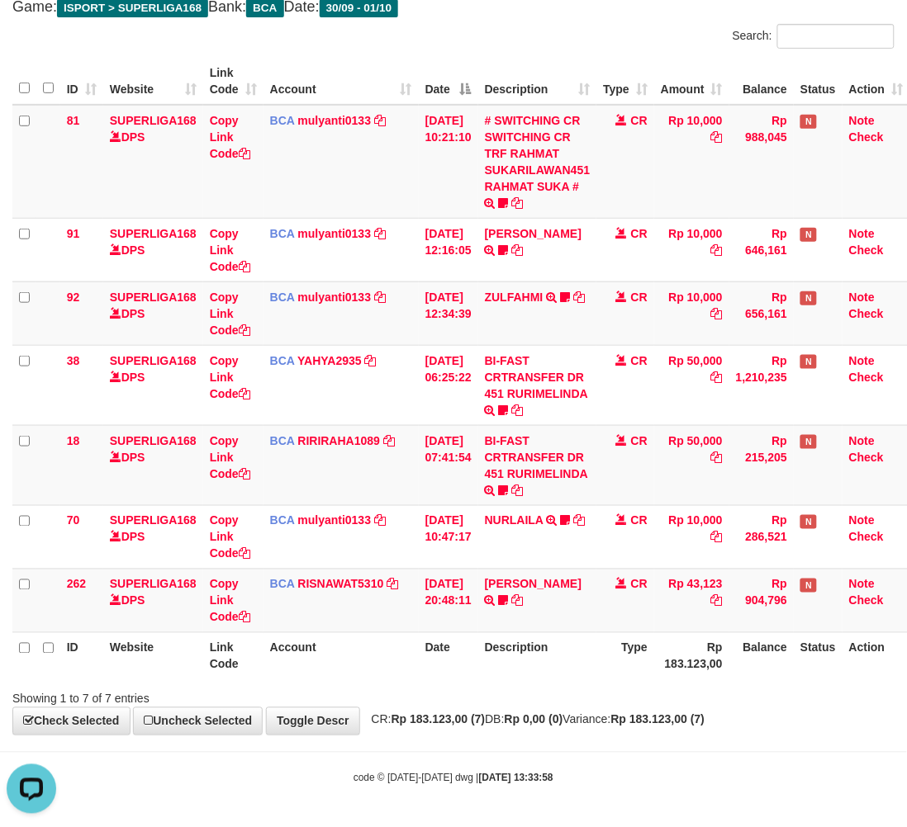
click at [589, 9] on h4 "Game: ISPORT > SUPERLIGA168 Bank: BCA Date: 30/09 - 01/10" at bounding box center [453, 7] width 882 height 17
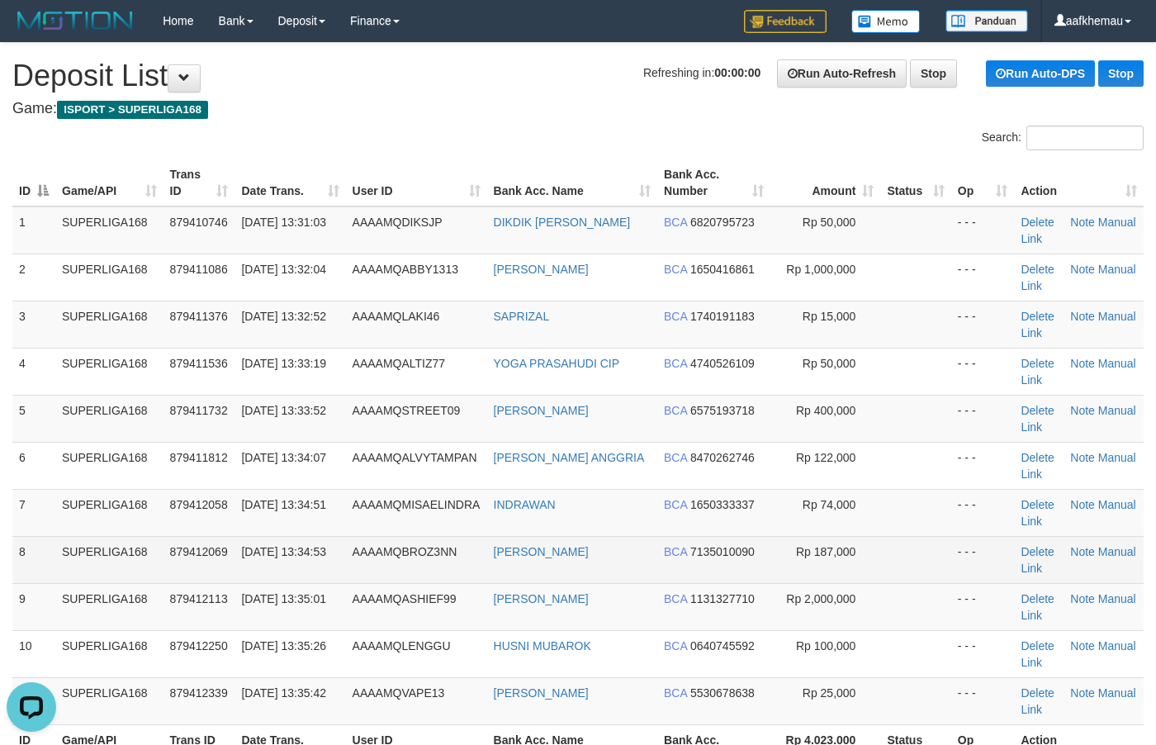
scroll to position [206, 0]
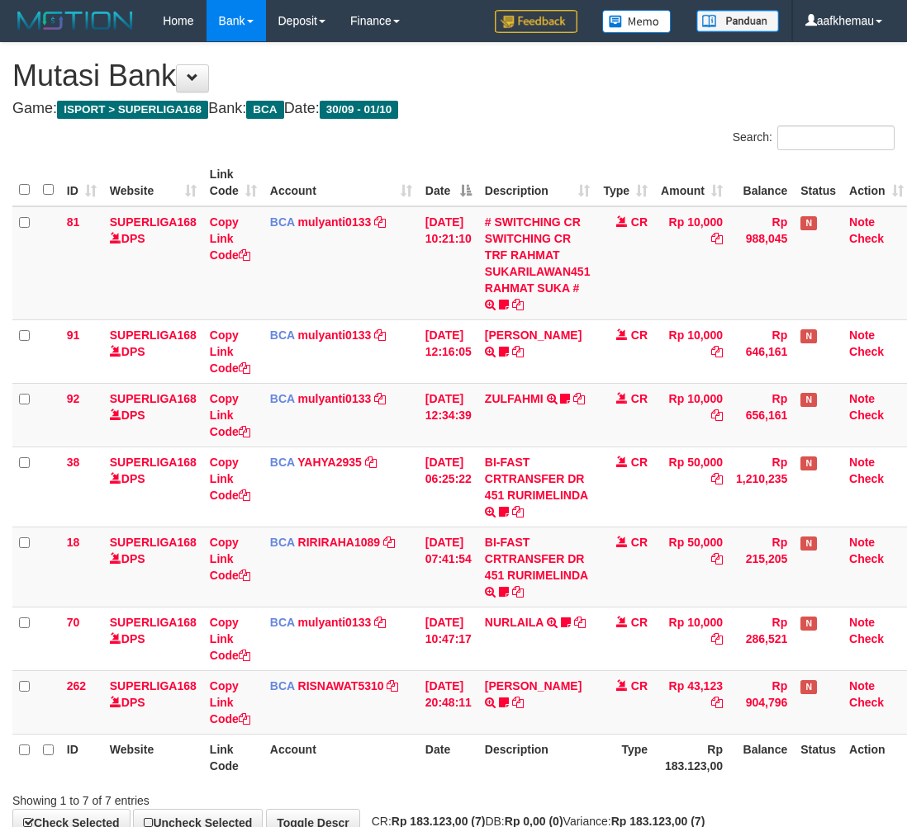
scroll to position [102, 0]
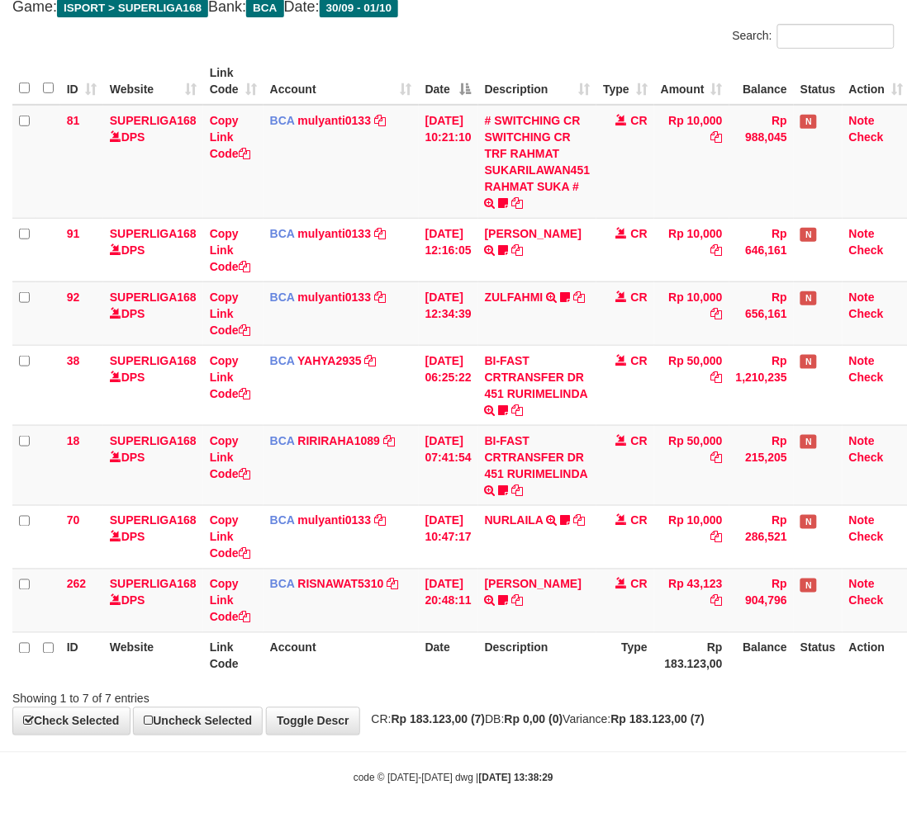
click at [560, 21] on div "**********" at bounding box center [453, 337] width 907 height 793
click at [625, 26] on div "Search:" at bounding box center [680, 38] width 428 height 29
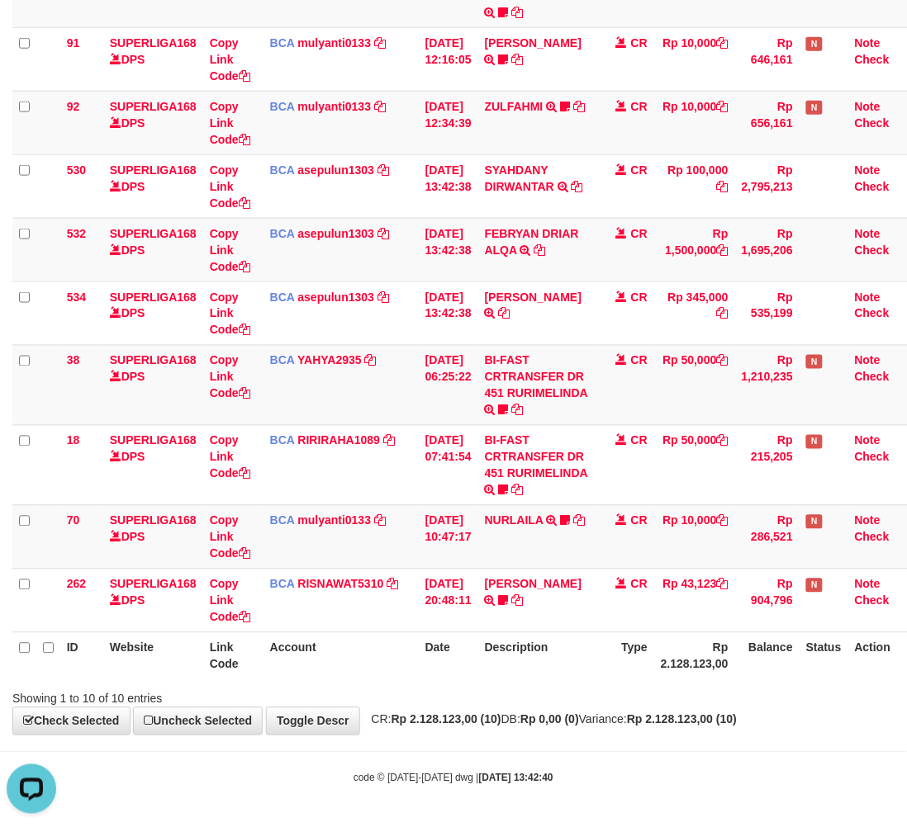
click at [678, 747] on body "Toggle navigation Home Bank Account List Load By Website Group [ISPORT] SUPERLI…" at bounding box center [453, 268] width 907 height 1120
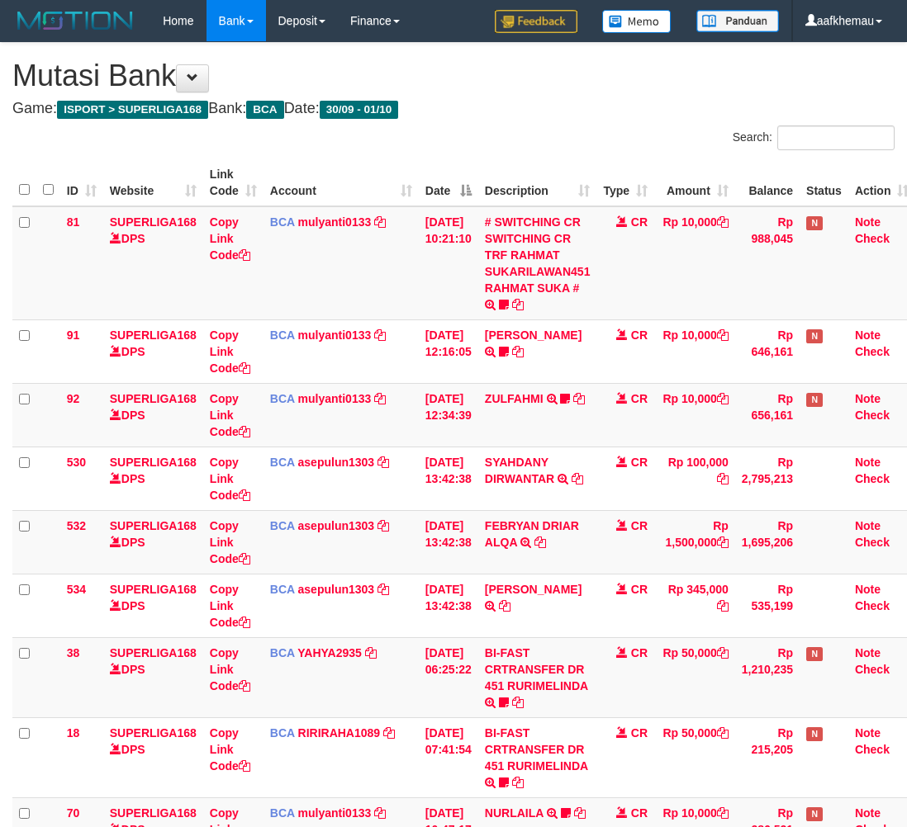
scroll to position [190, 0]
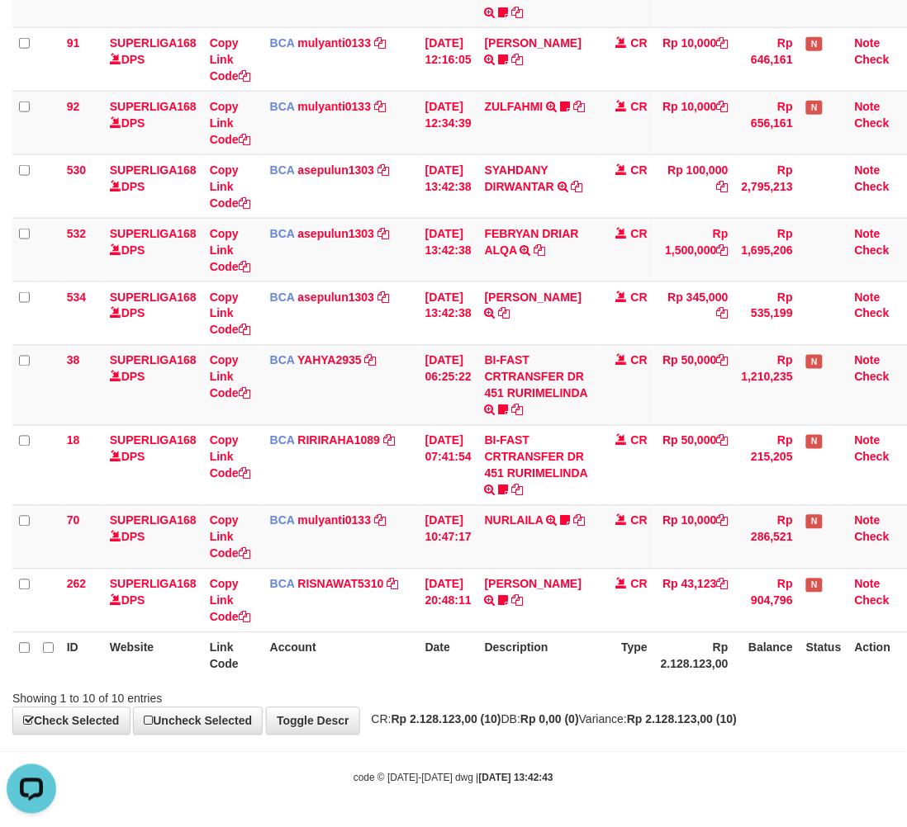
click at [727, 752] on hr at bounding box center [453, 752] width 907 height 1
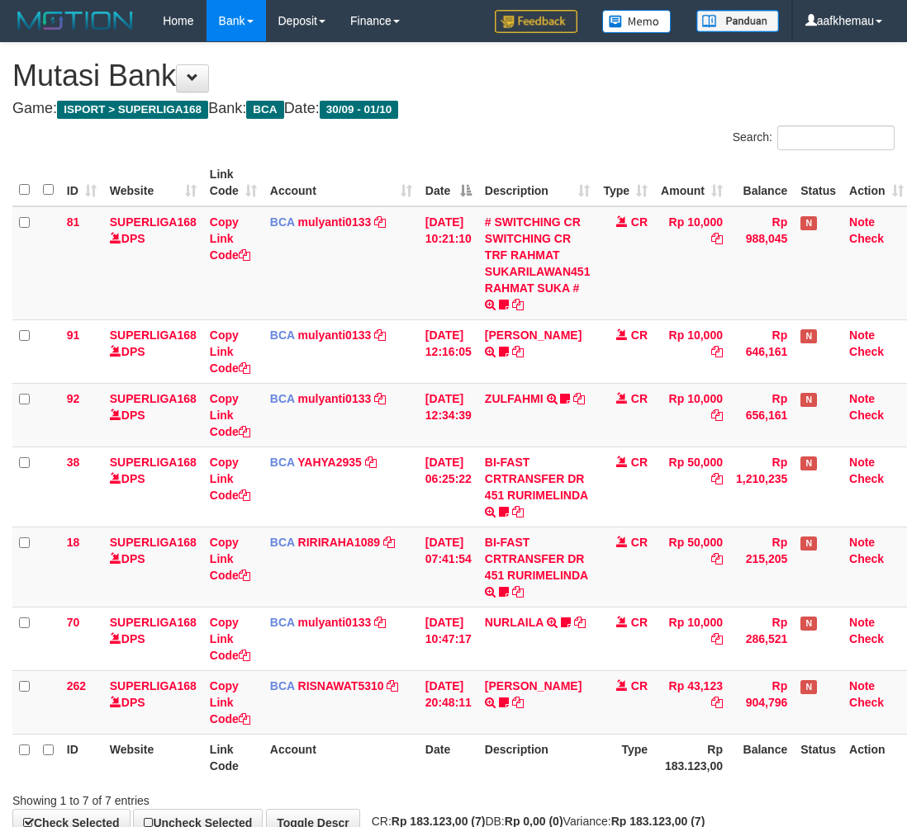
scroll to position [102, 0]
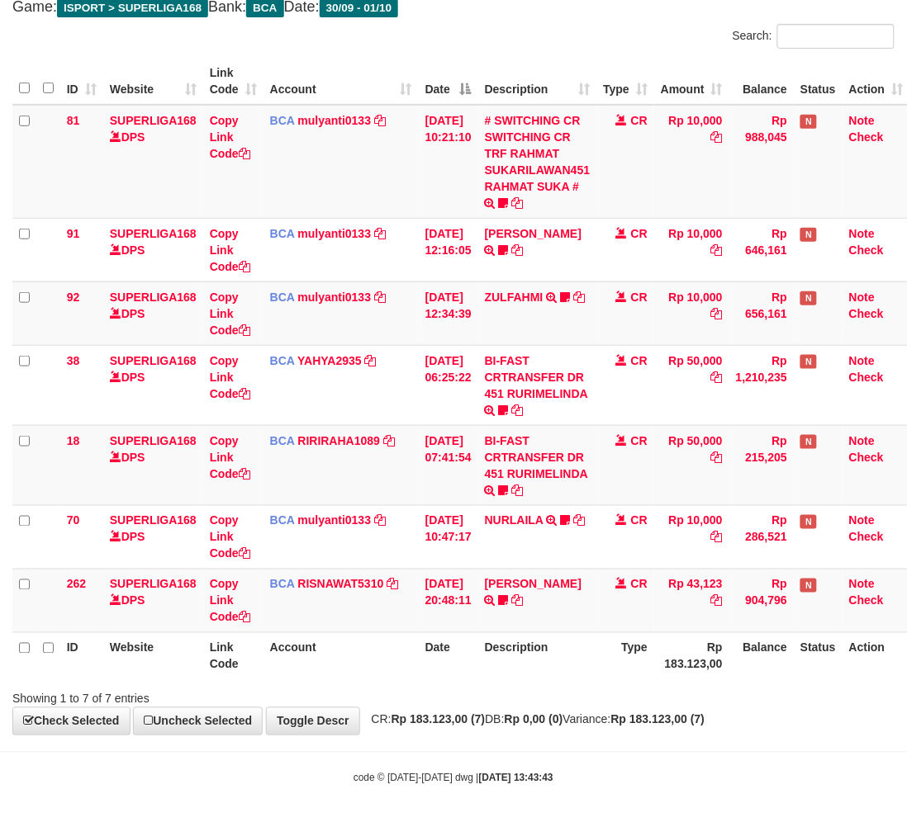
click at [550, 712] on div "**********" at bounding box center [453, 337] width 907 height 793
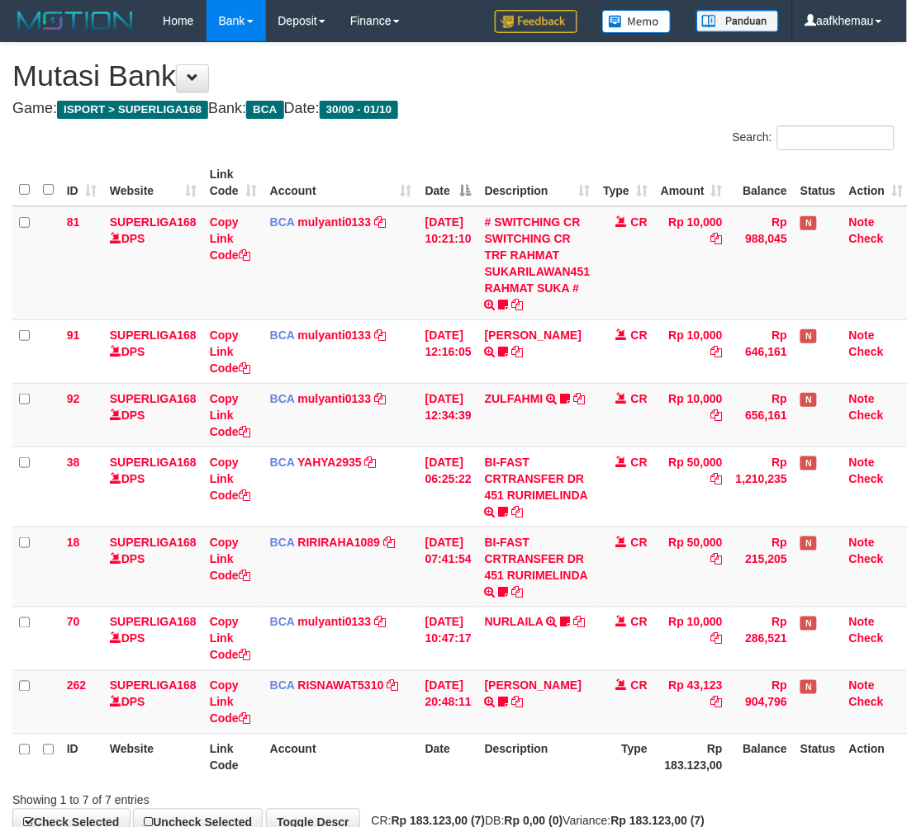
click at [504, 76] on h1 "Mutasi Bank" at bounding box center [453, 75] width 882 height 33
